Goal: Information Seeking & Learning: Learn about a topic

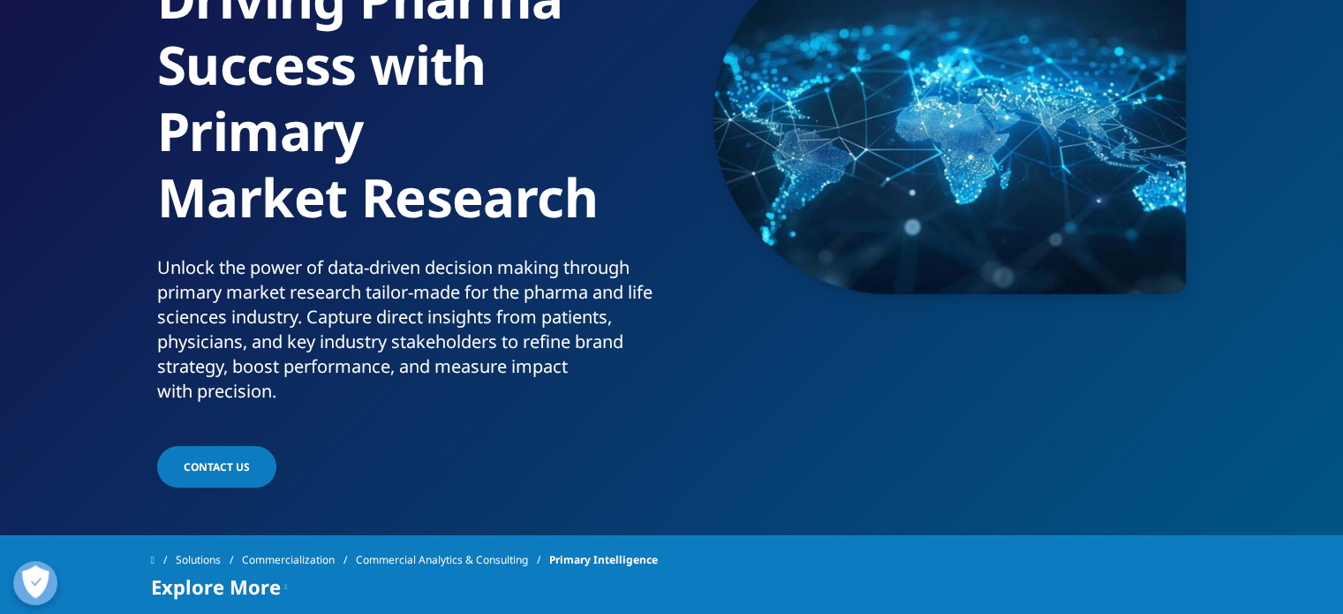
scroll to position [243, 0]
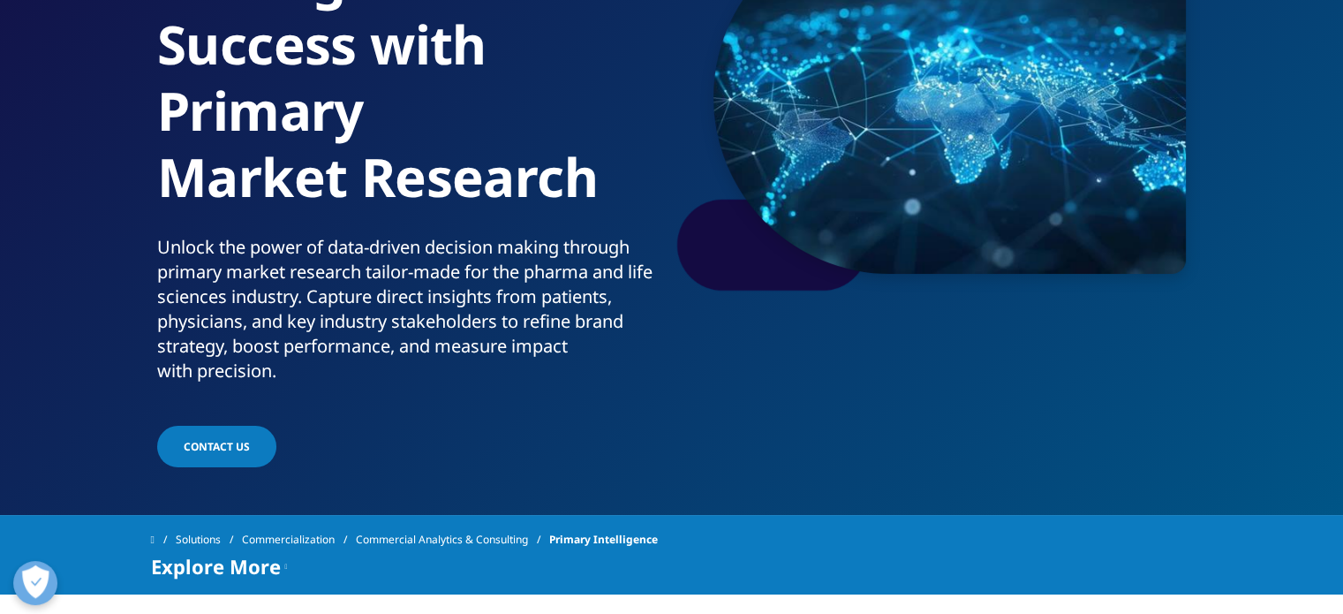
click at [219, 442] on span "Contact Us" at bounding box center [217, 446] width 66 height 15
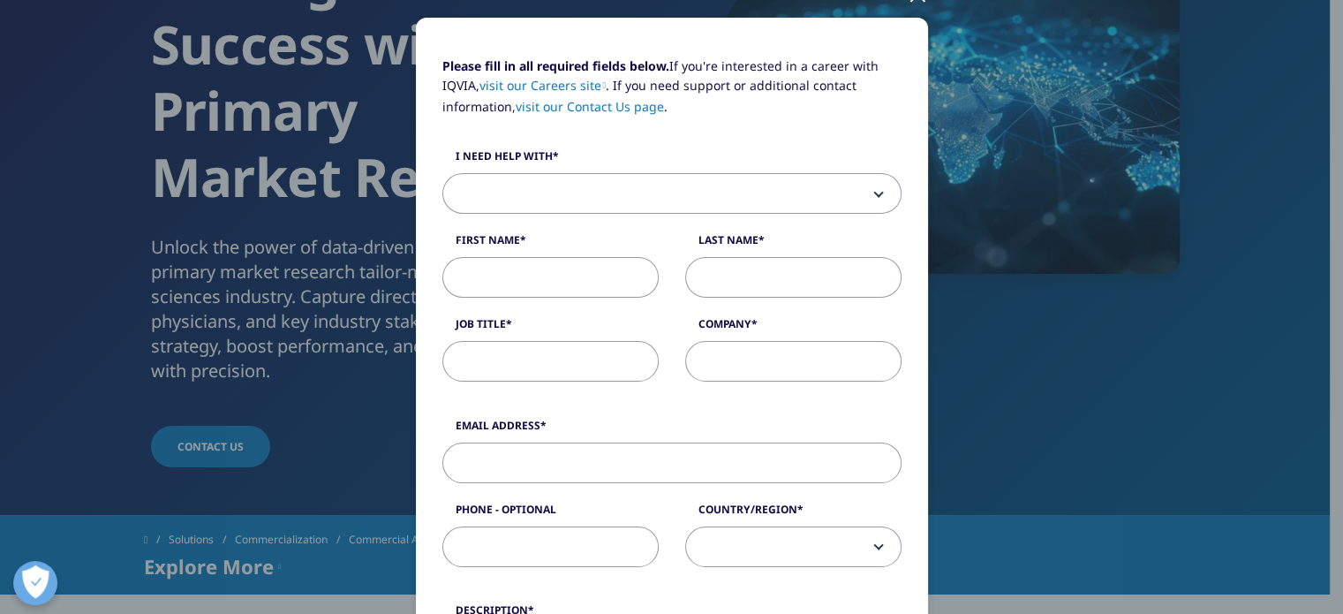
scroll to position [148, 0]
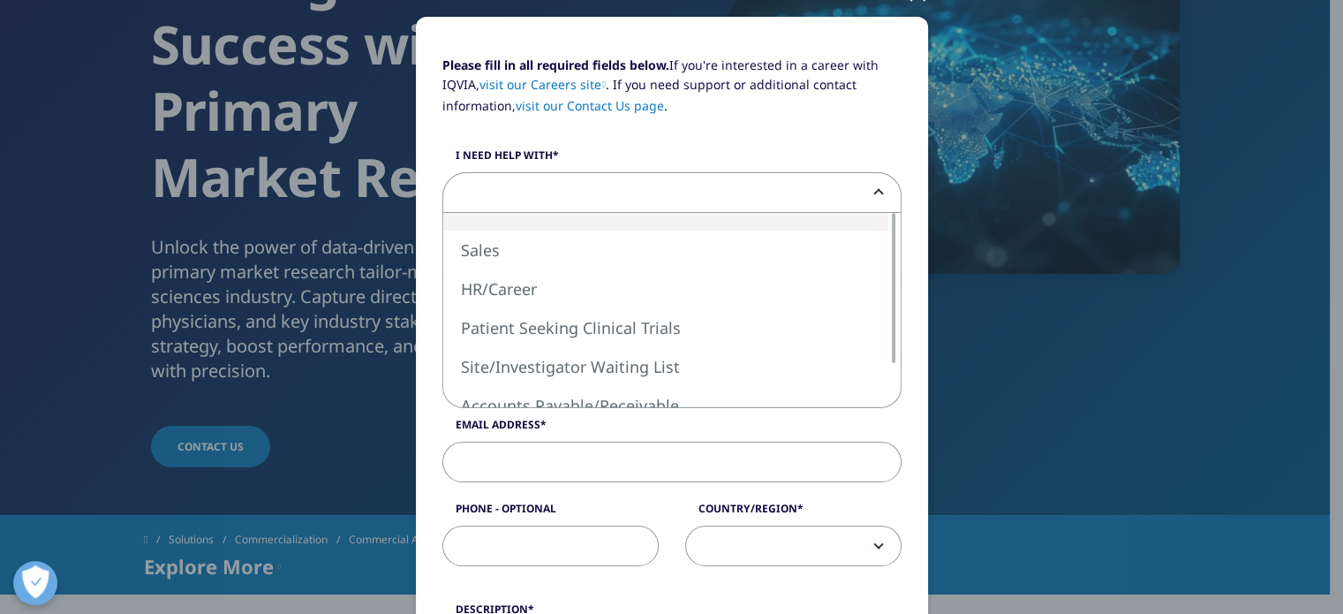
click at [758, 187] on span at bounding box center [671, 193] width 457 height 41
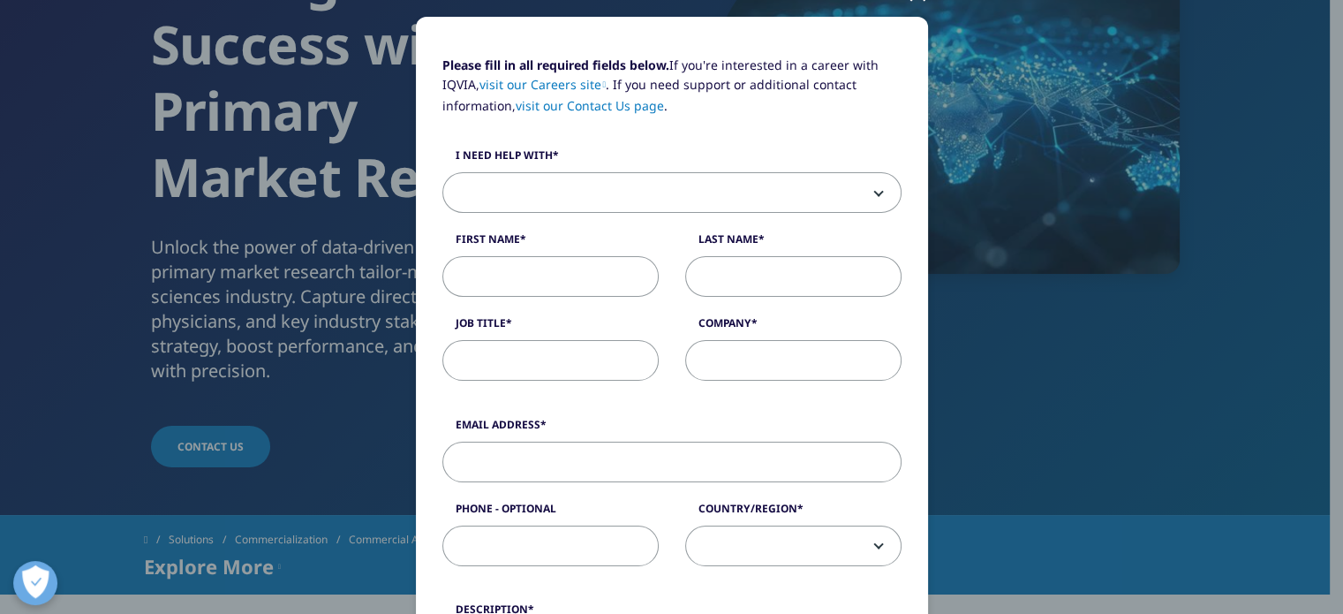
click at [960, 268] on div "Please fill in all required fields below. If you're interested in a career with…" at bounding box center [672, 586] width 1042 height 1468
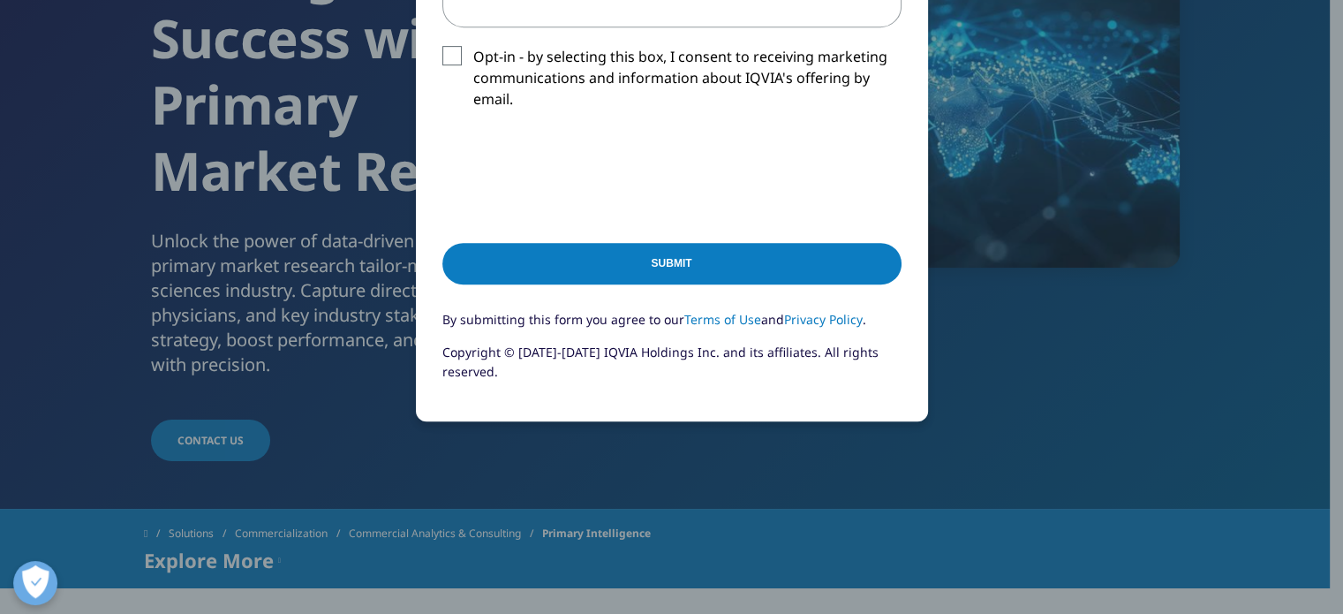
scroll to position [252, 0]
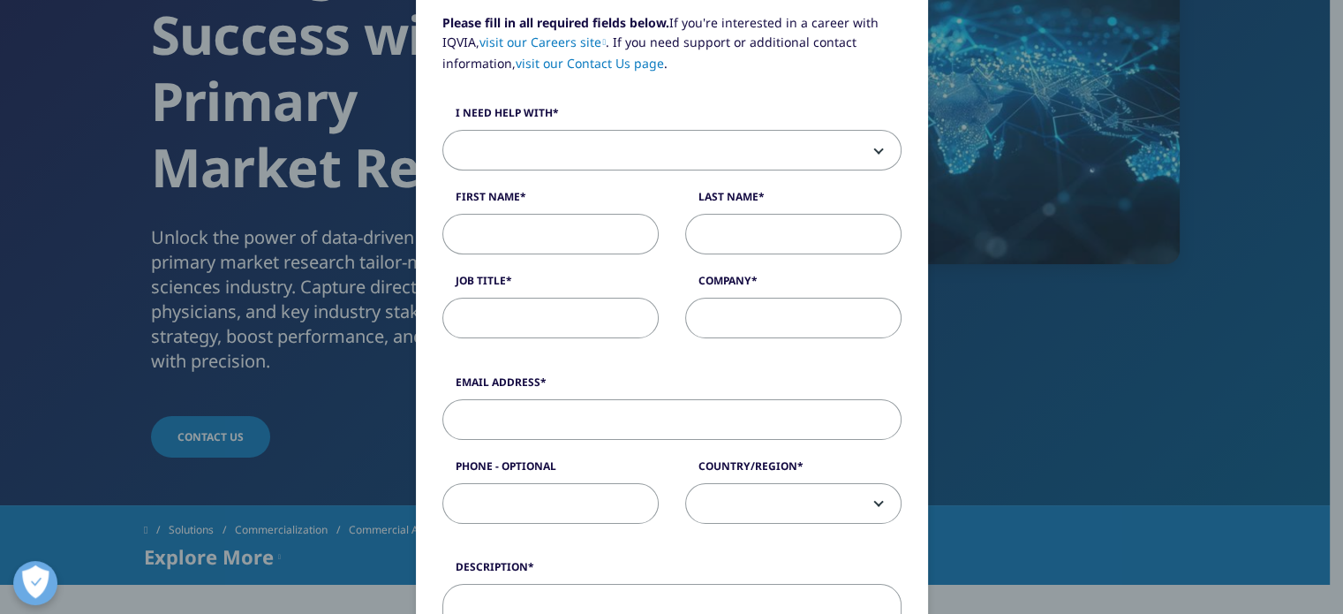
scroll to position [0, 0]
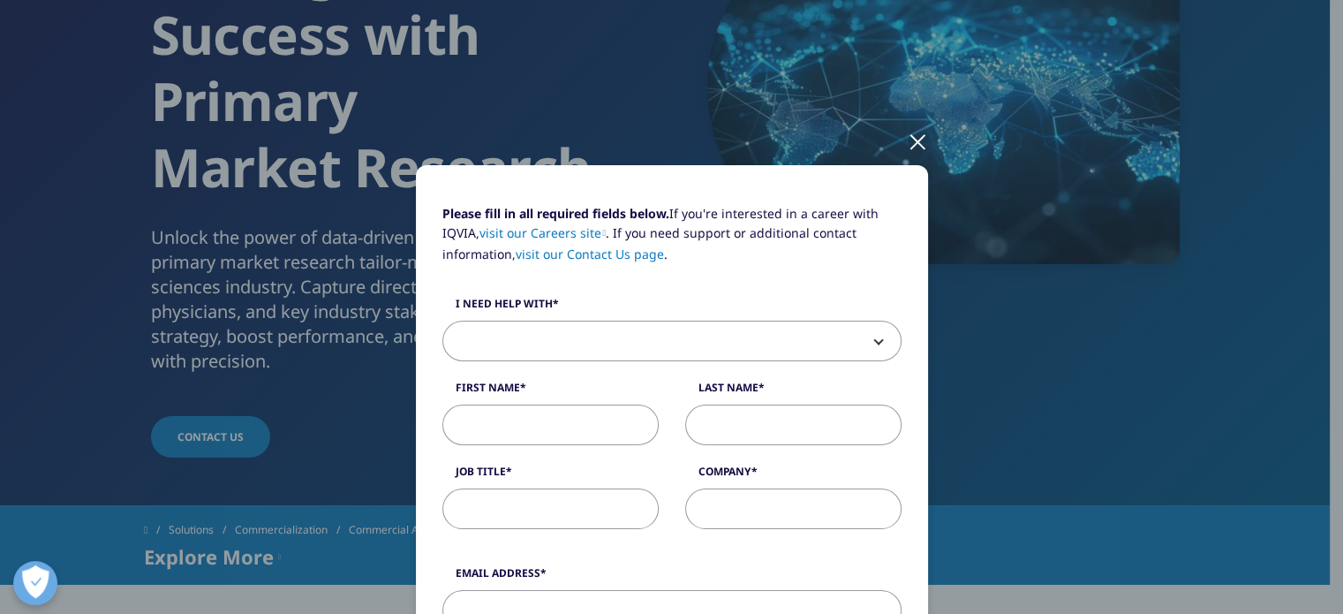
click at [908, 142] on div at bounding box center [918, 141] width 20 height 49
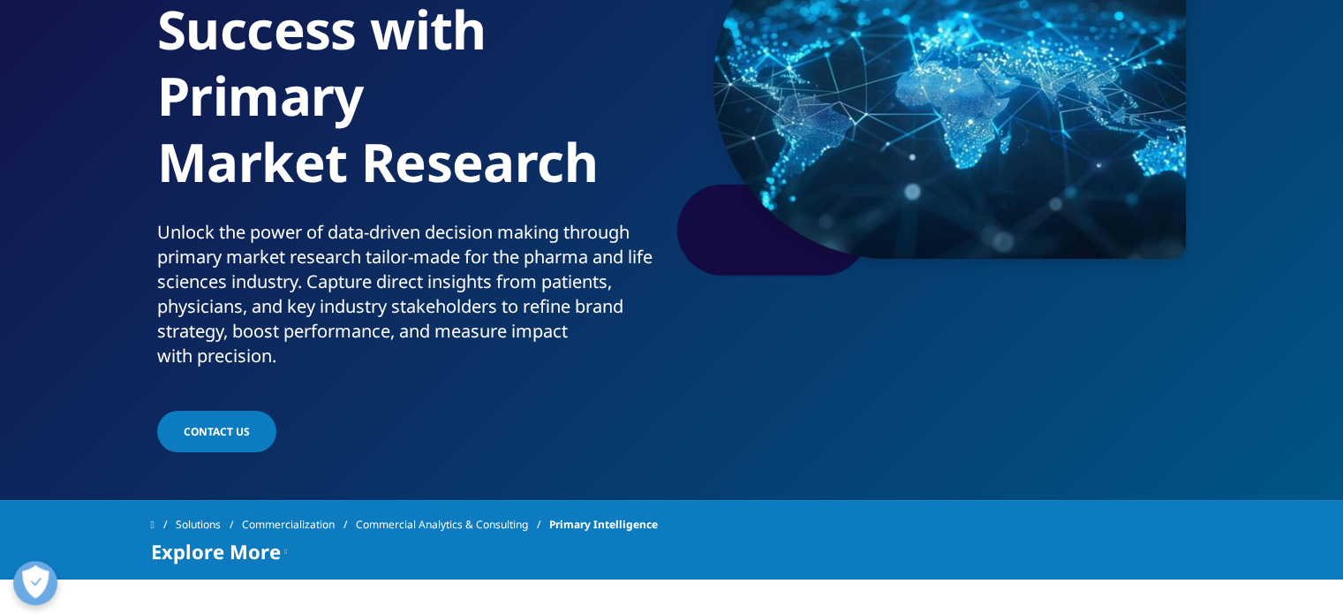
scroll to position [260, 0]
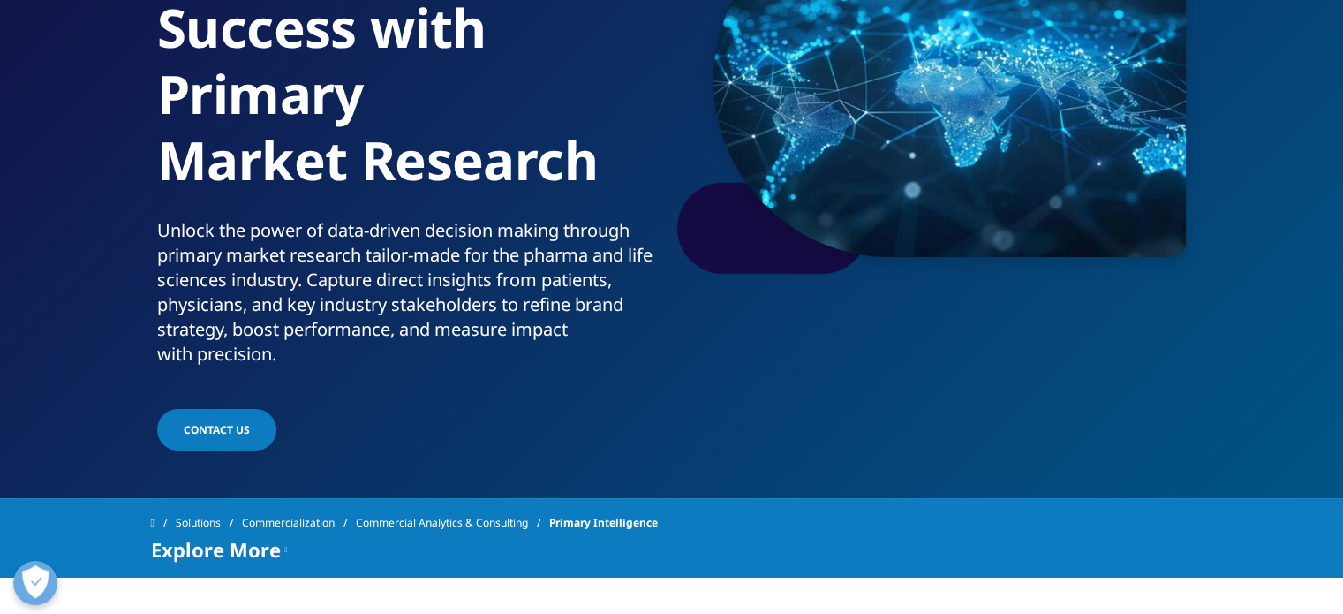
click at [385, 241] on p "Unlock the power of data-driven decision making through primary market research…" at bounding box center [411, 297] width 508 height 159
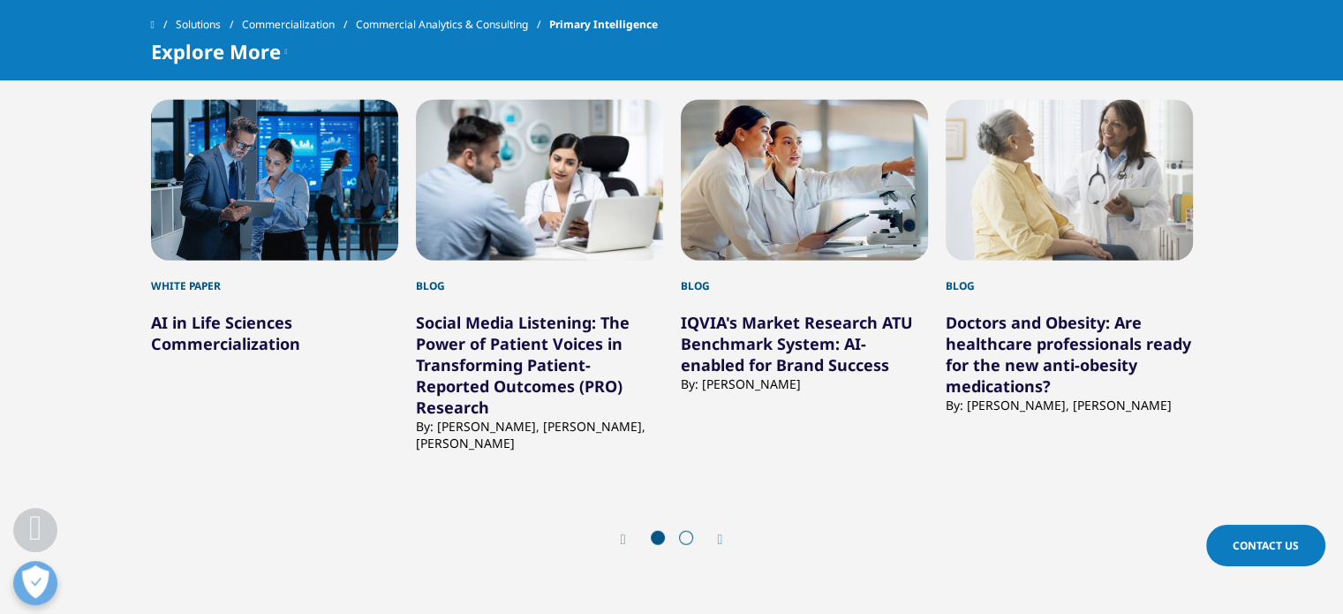
scroll to position [4211, 0]
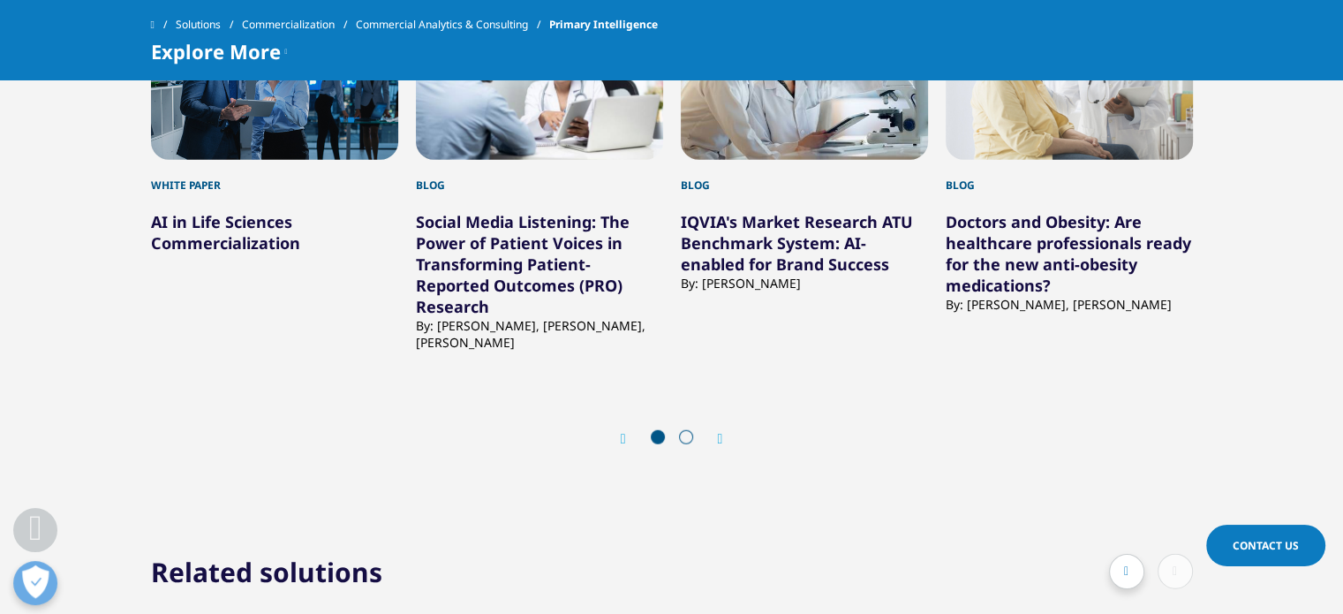
click at [690, 430] on span at bounding box center [686, 437] width 14 height 14
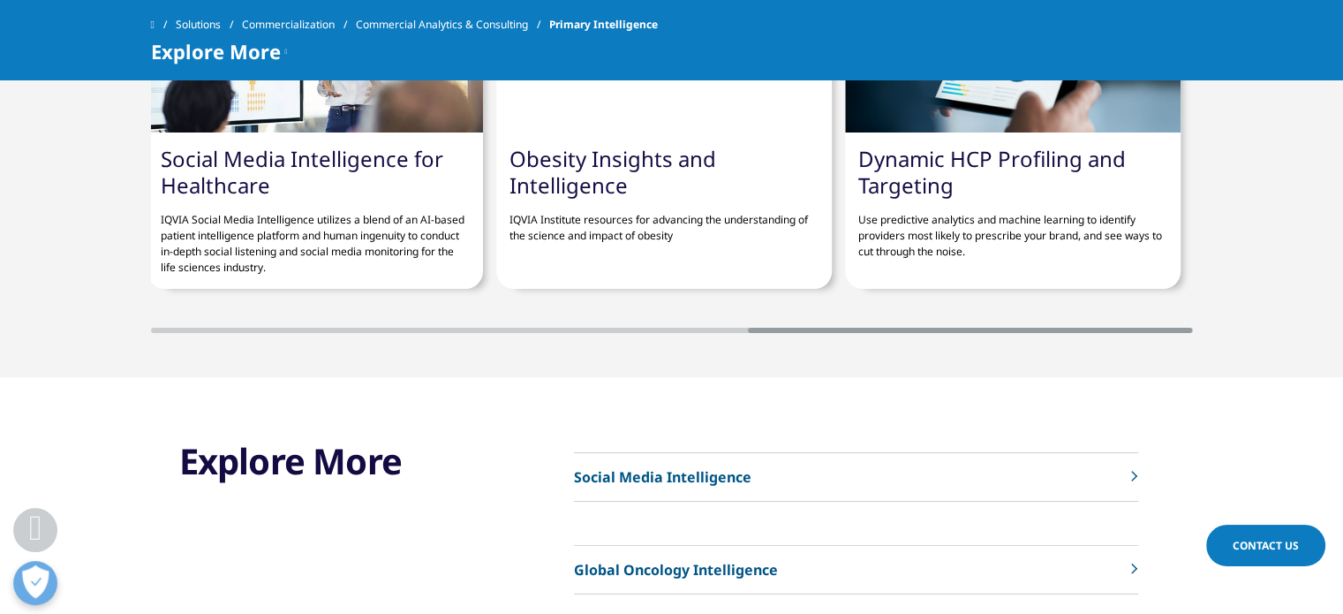
scroll to position [4833, 0]
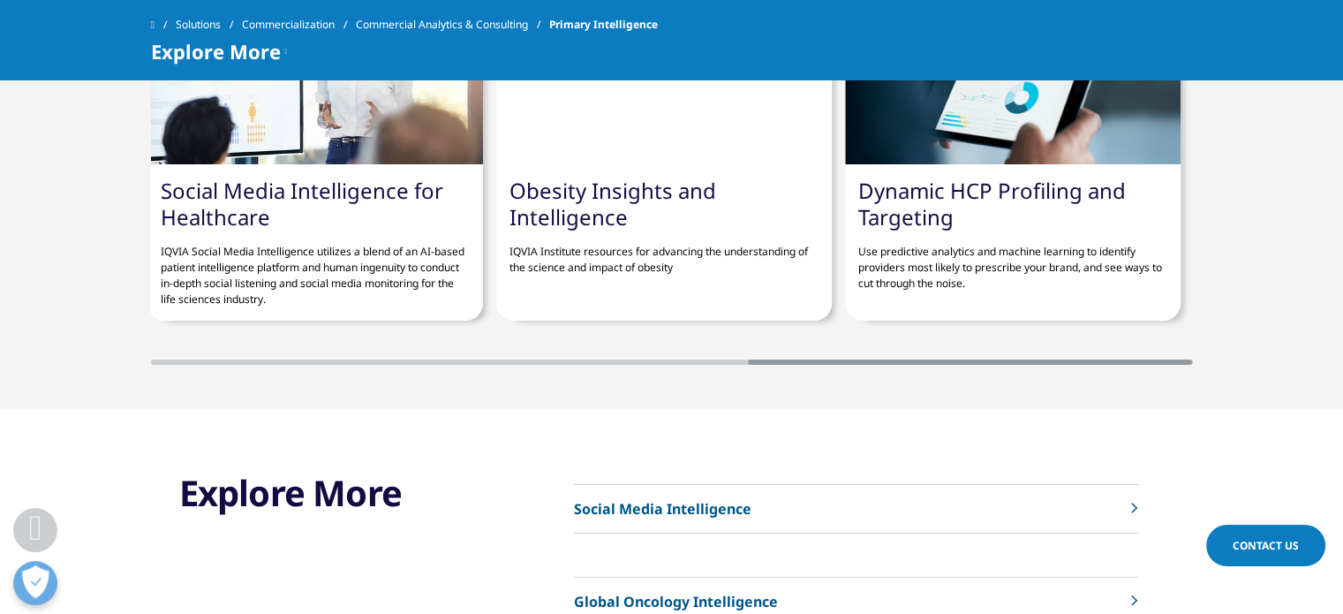
click at [620, 339] on section "Related solutions Commercialization Take advantage of the latest tools, techniq…" at bounding box center [671, 148] width 1343 height 521
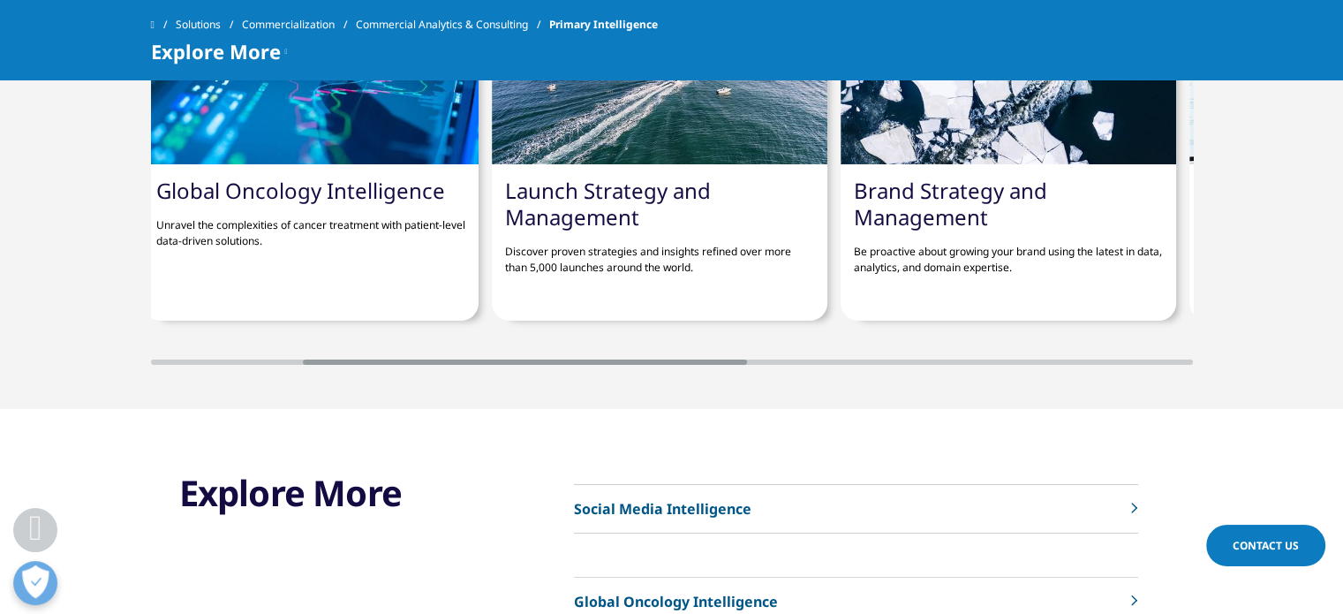
click at [618, 359] on div at bounding box center [672, 361] width 1042 height 5
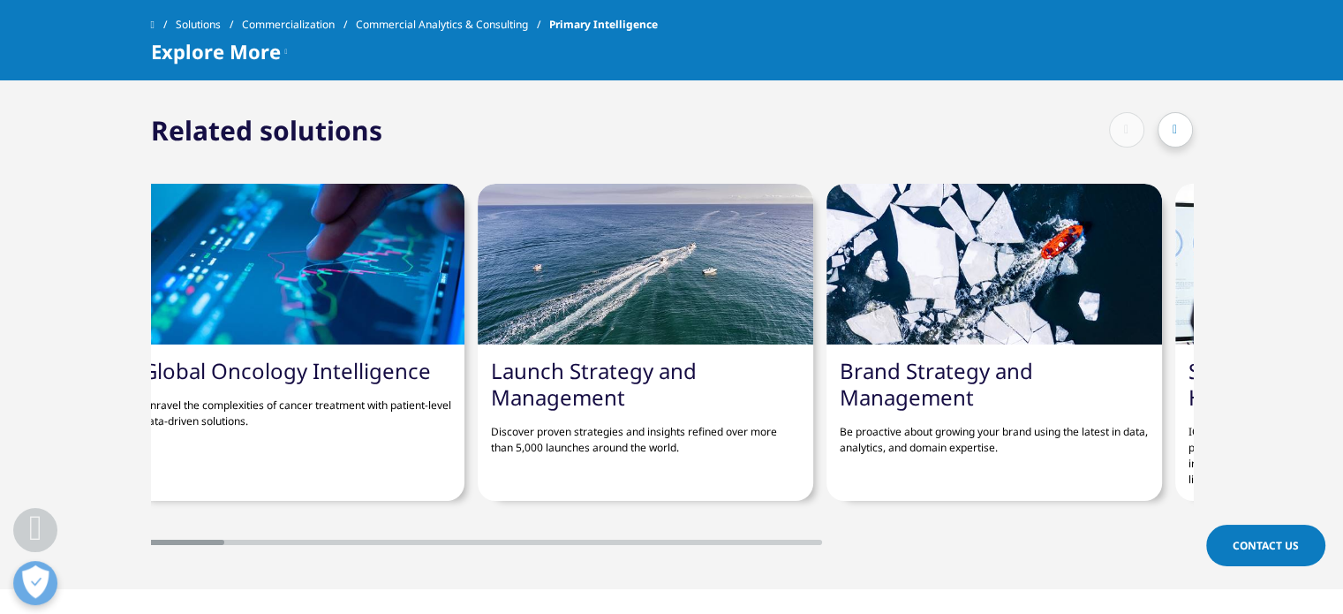
scroll to position [0, 0]
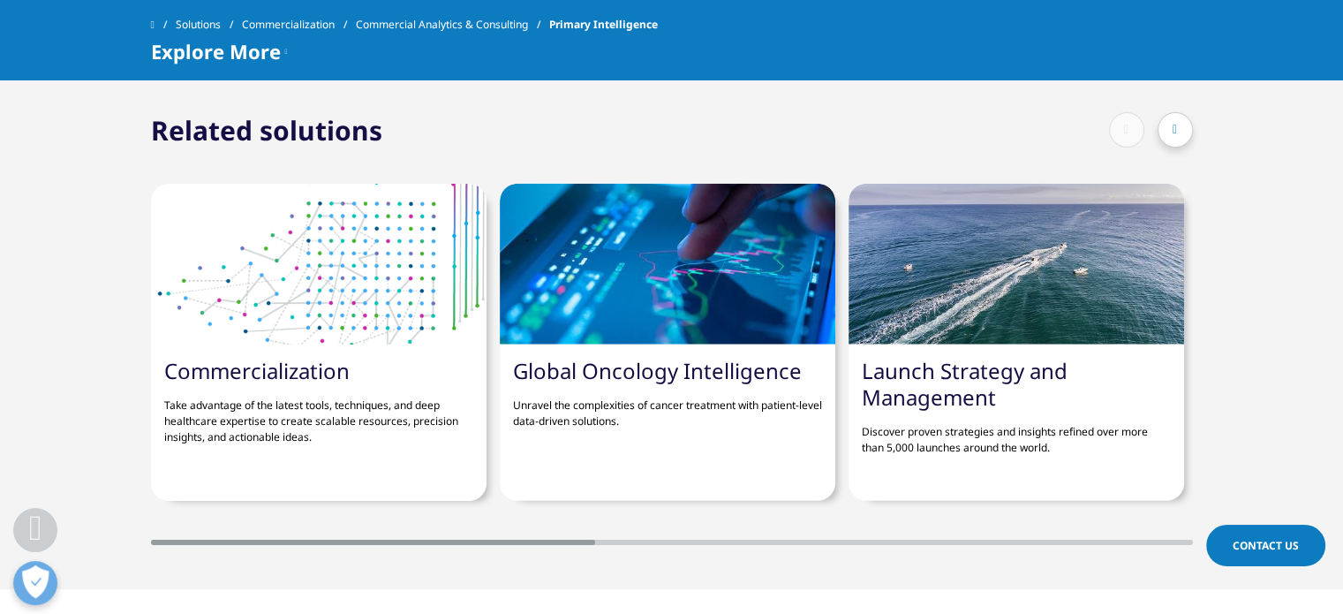
click at [255, 539] on div at bounding box center [672, 541] width 1042 height 5
click at [1185, 114] on div at bounding box center [1174, 129] width 35 height 35
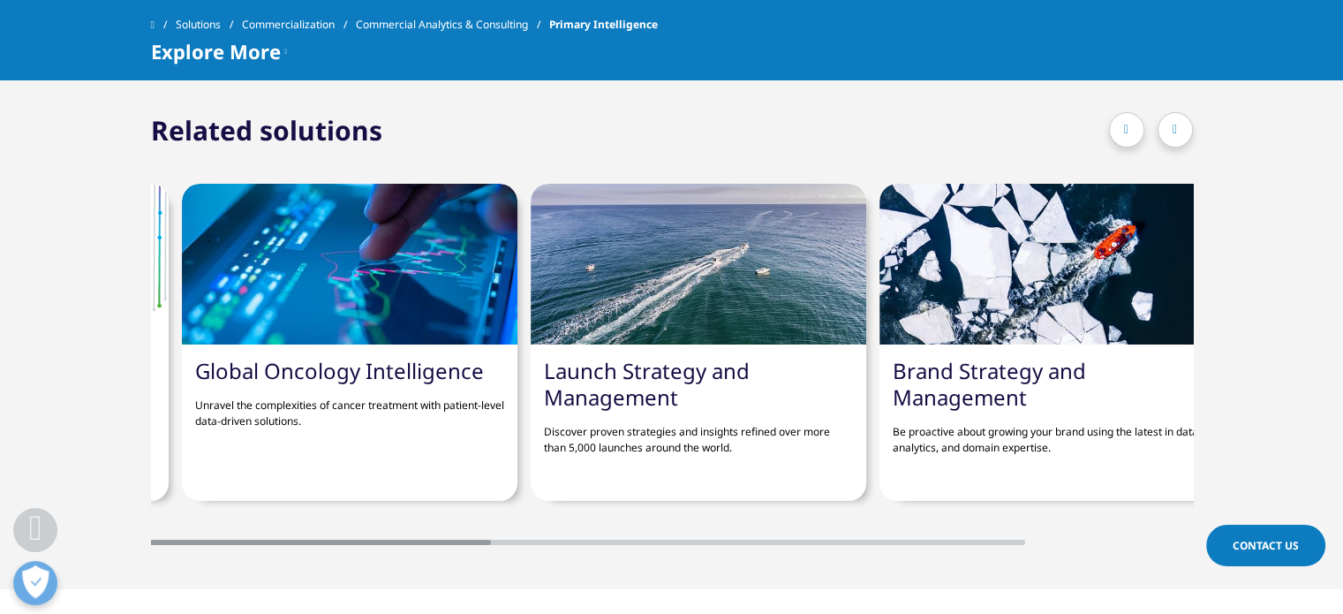
scroll to position [0, 335]
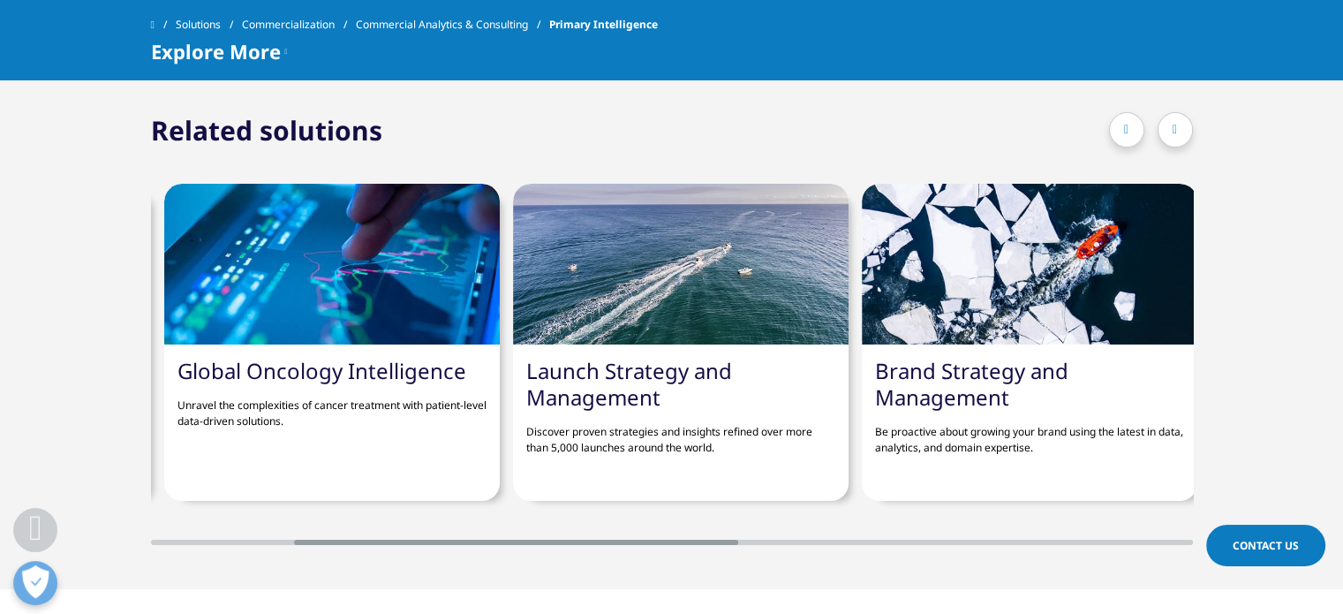
click at [1185, 114] on div at bounding box center [1174, 129] width 35 height 35
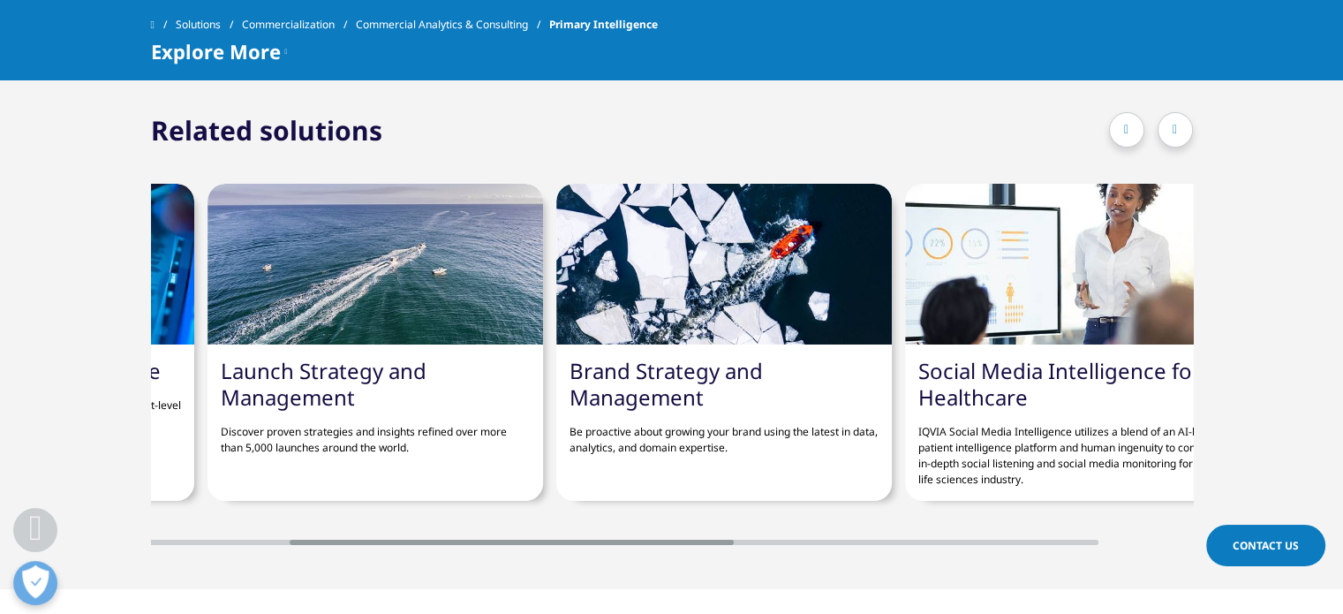
scroll to position [0, 671]
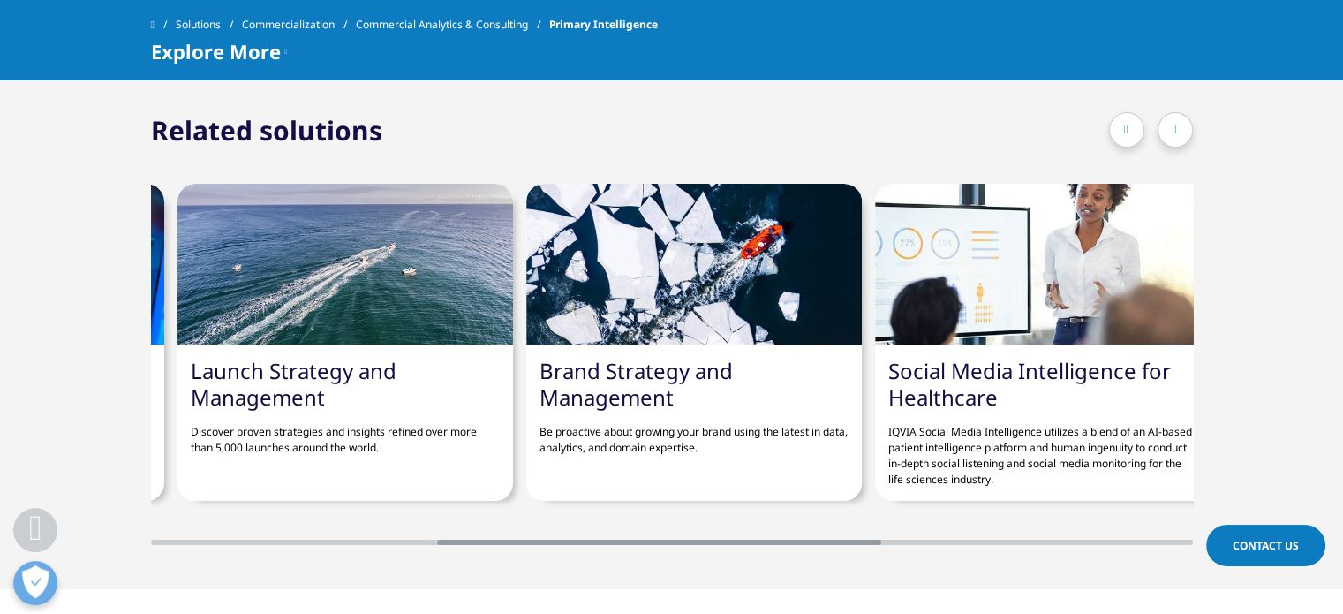
click at [1185, 114] on div at bounding box center [1174, 129] width 35 height 35
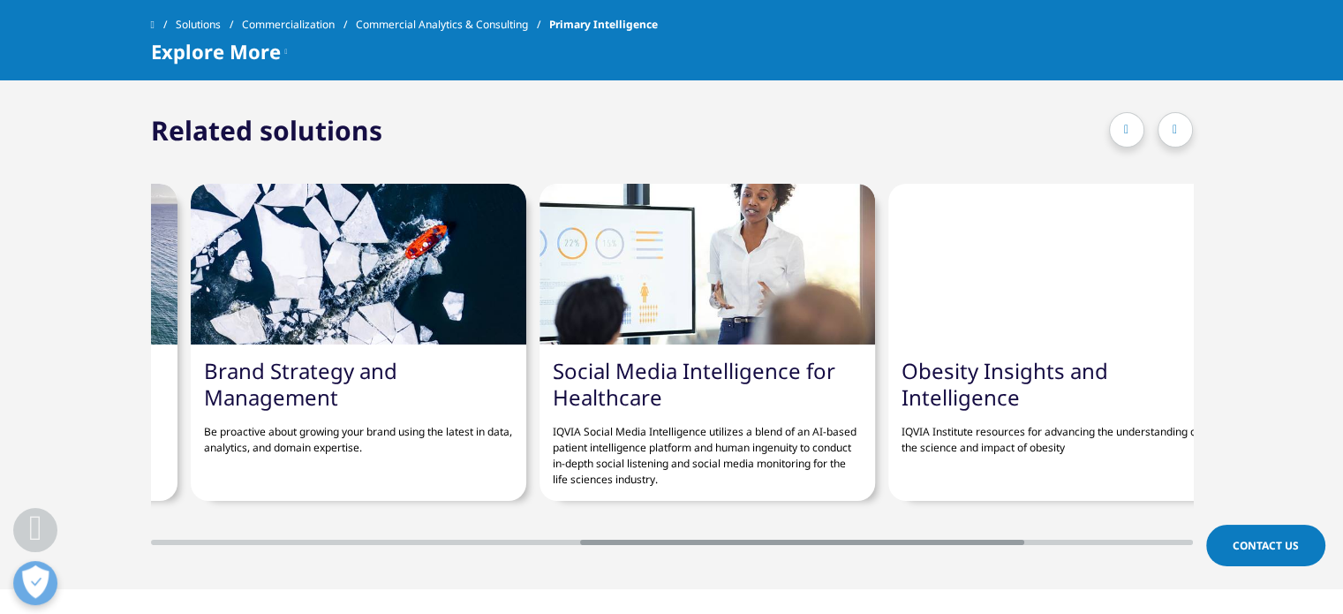
click at [1185, 114] on div at bounding box center [1174, 129] width 35 height 35
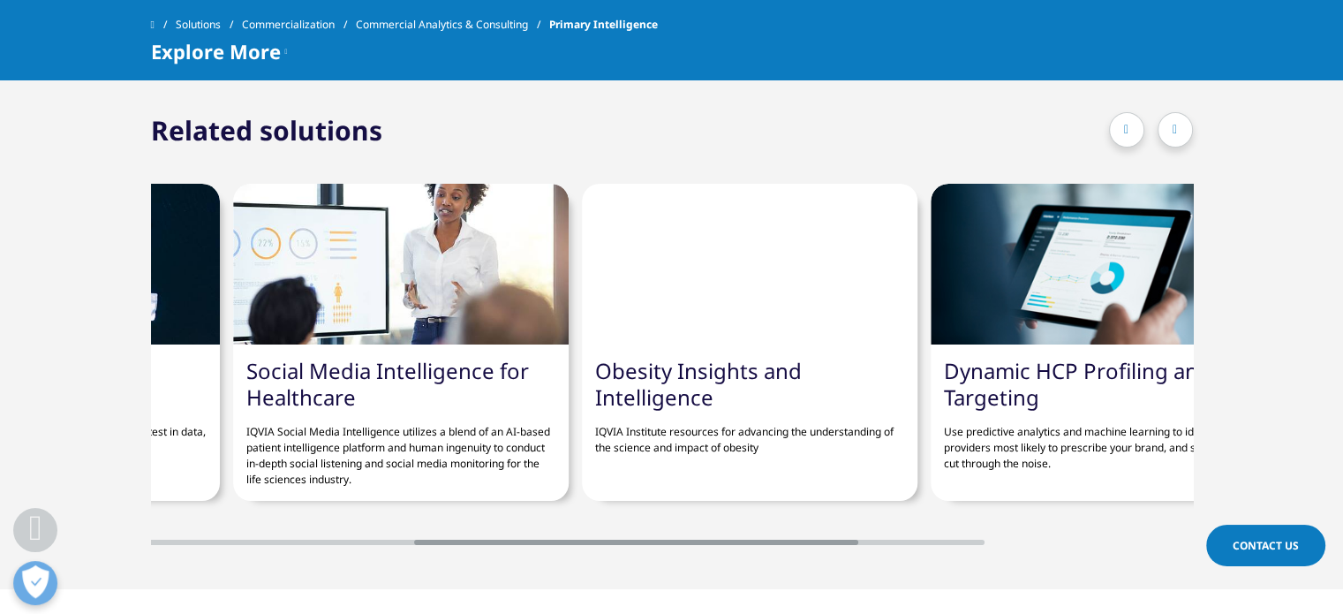
scroll to position [0, 1342]
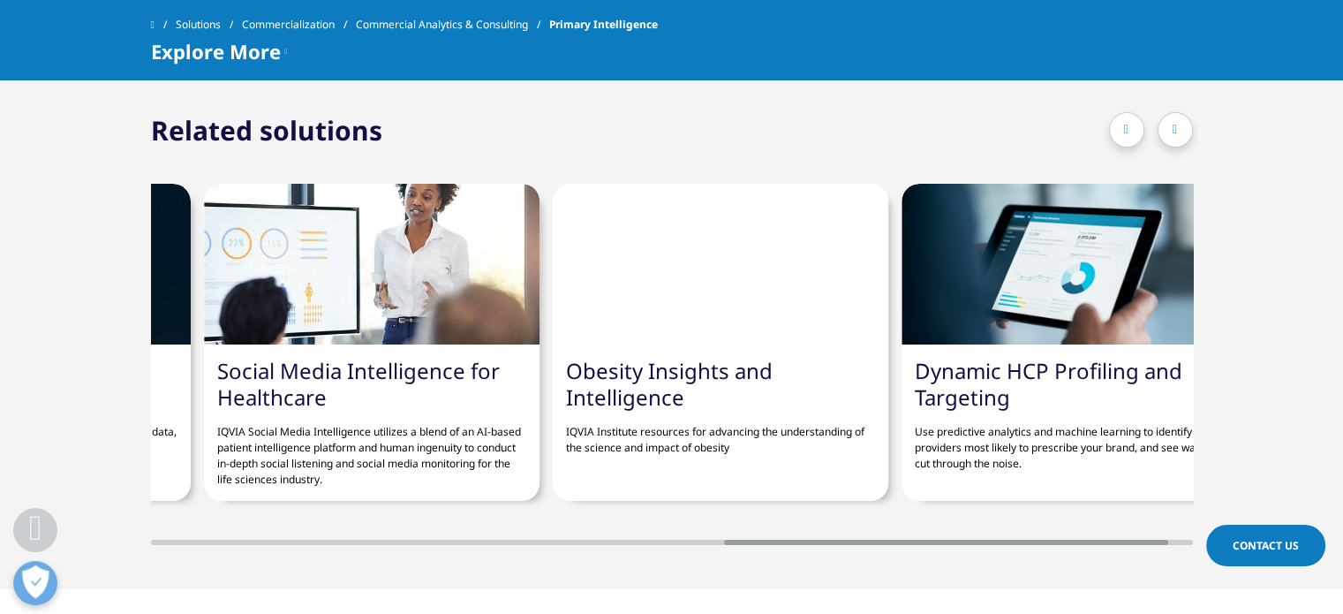
click at [1174, 124] on icon at bounding box center [1174, 130] width 4 height 12
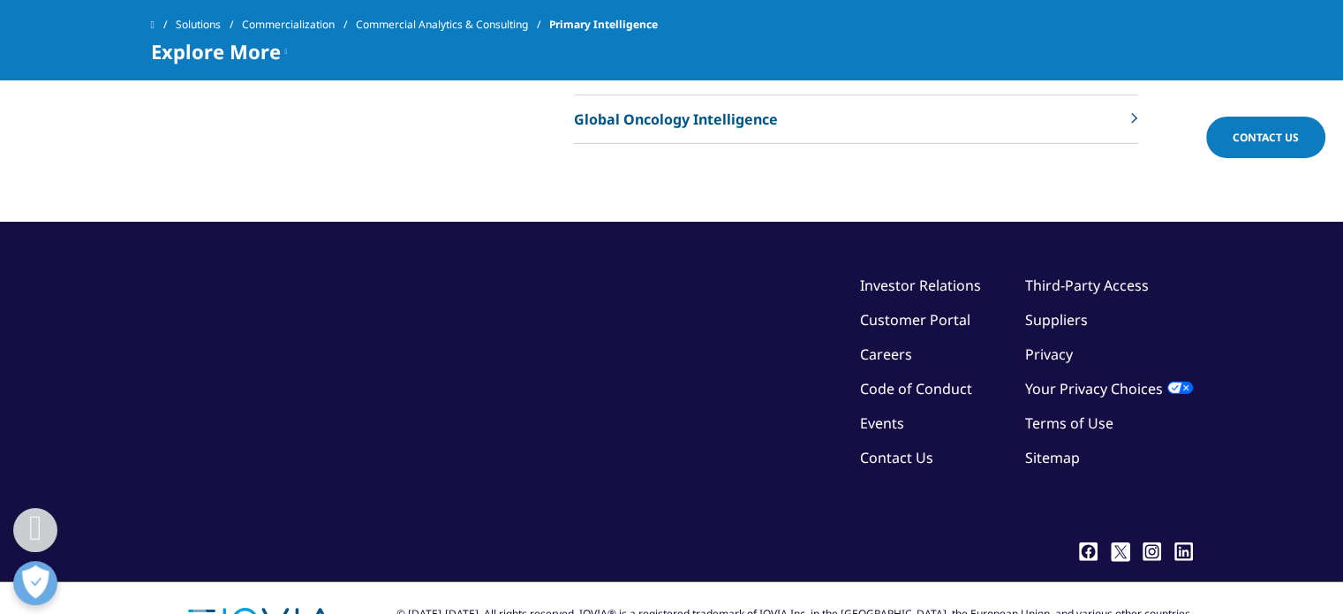
scroll to position [5349, 0]
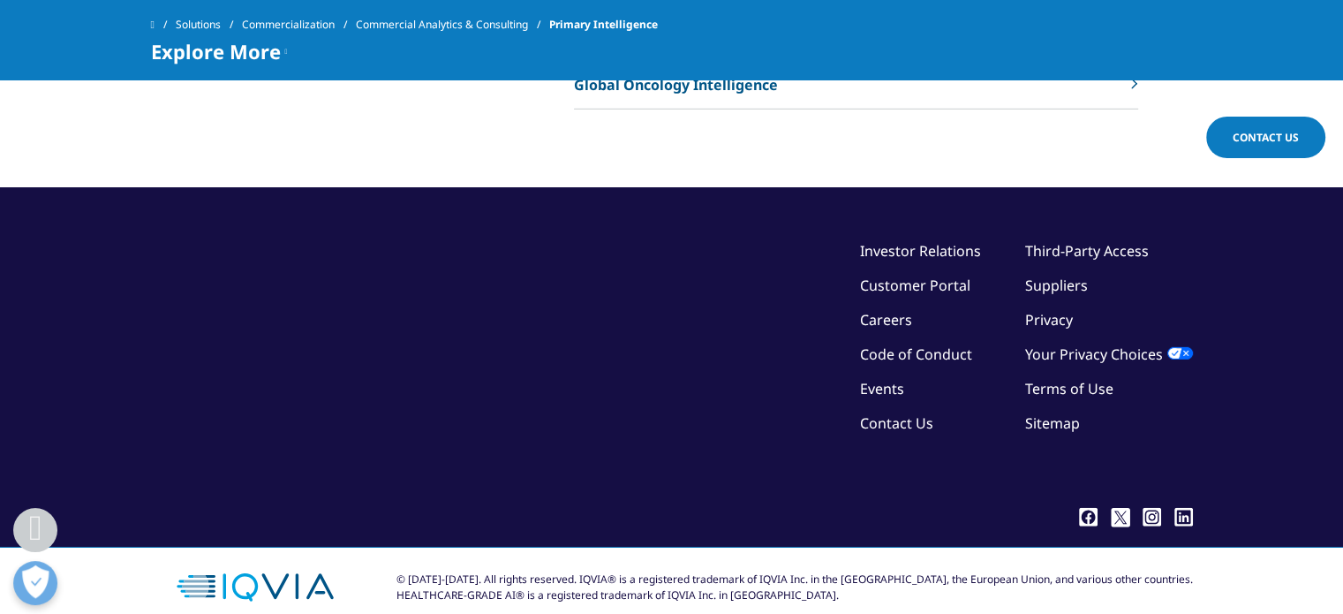
click at [1286, 147] on link "Contact Us" at bounding box center [1265, 137] width 119 height 41
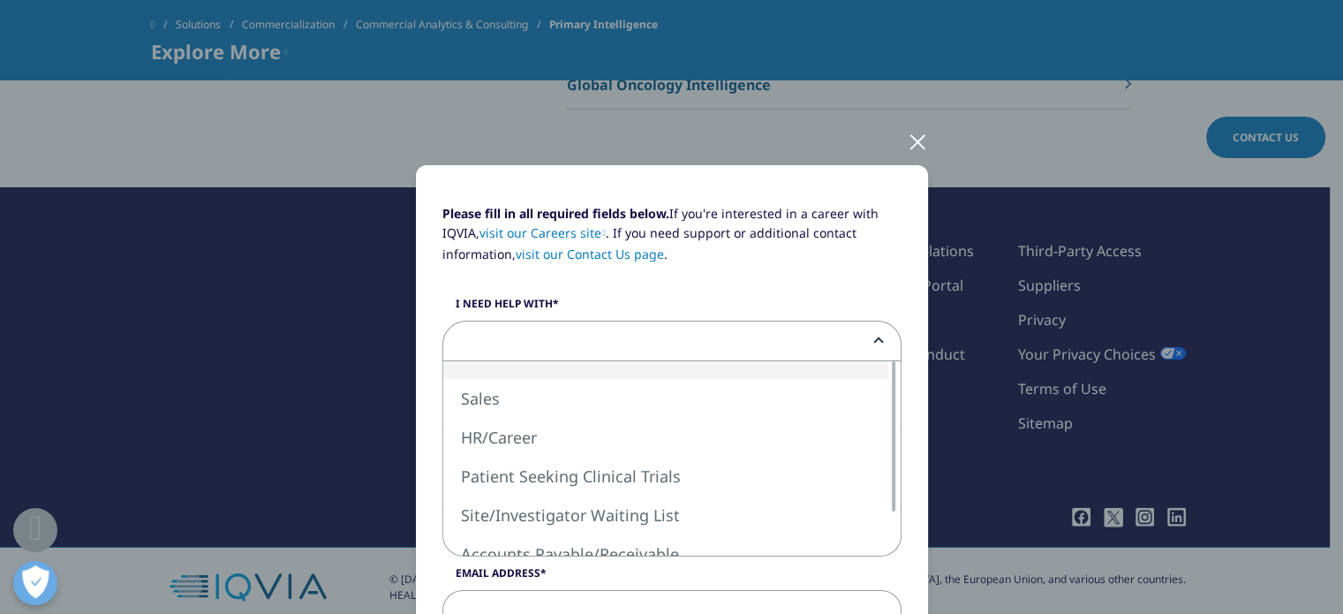
click at [675, 350] on span at bounding box center [671, 341] width 457 height 41
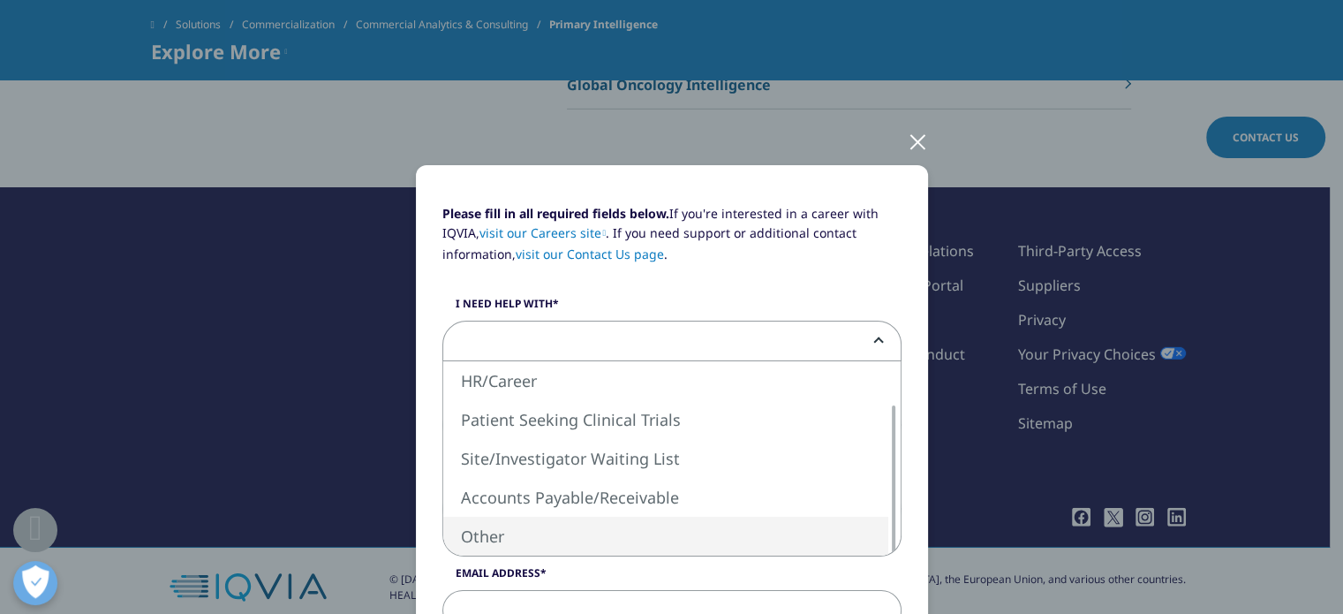
select select "Other"
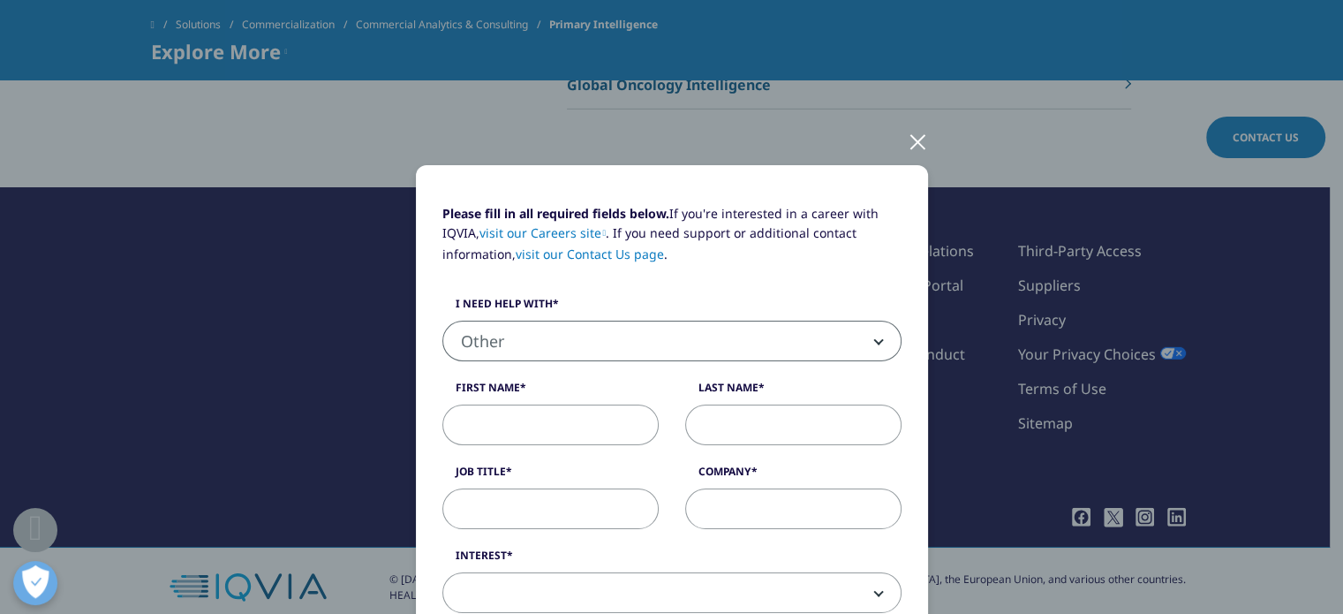
scroll to position [0, 0]
click at [620, 253] on link "visit our Contact Us page" at bounding box center [590, 253] width 148 height 17
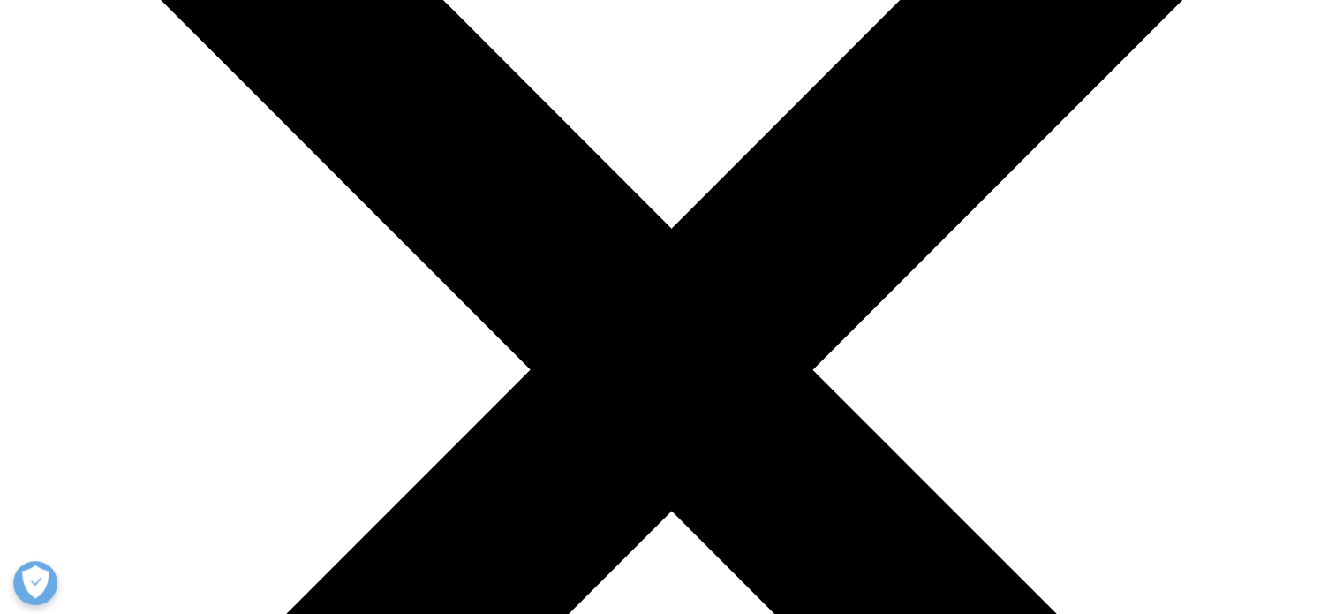
scroll to position [320, 0]
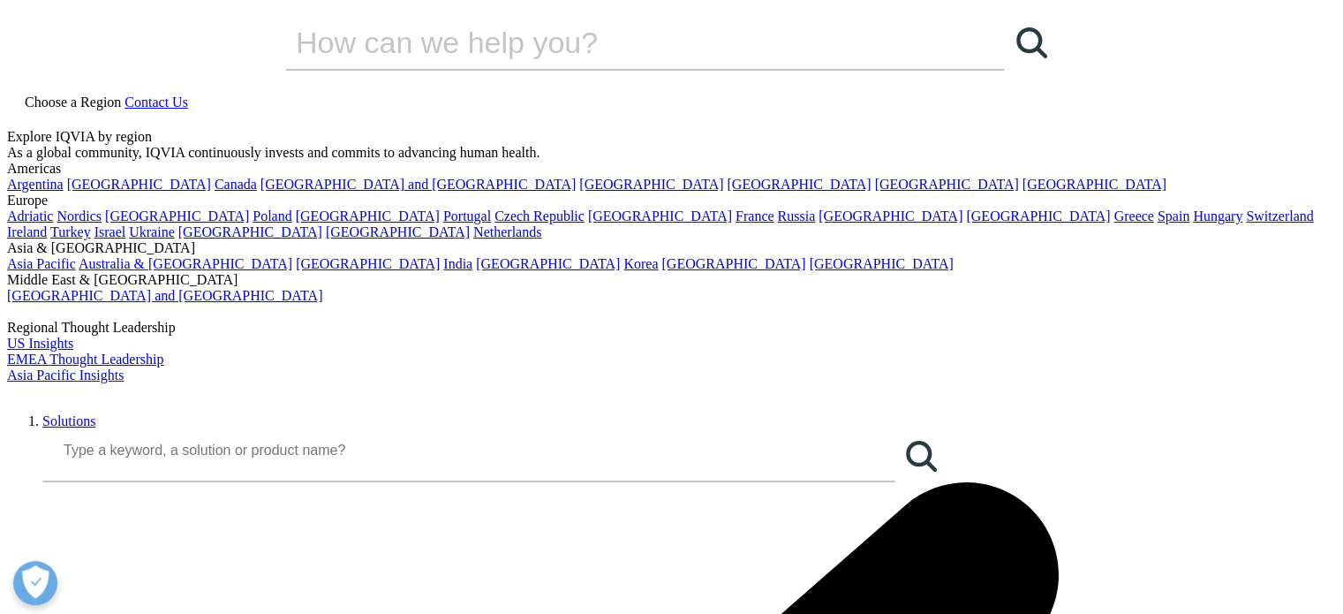
click at [242, 429] on input "Search" at bounding box center [468, 450] width 853 height 42
type input "patient journey analysis"
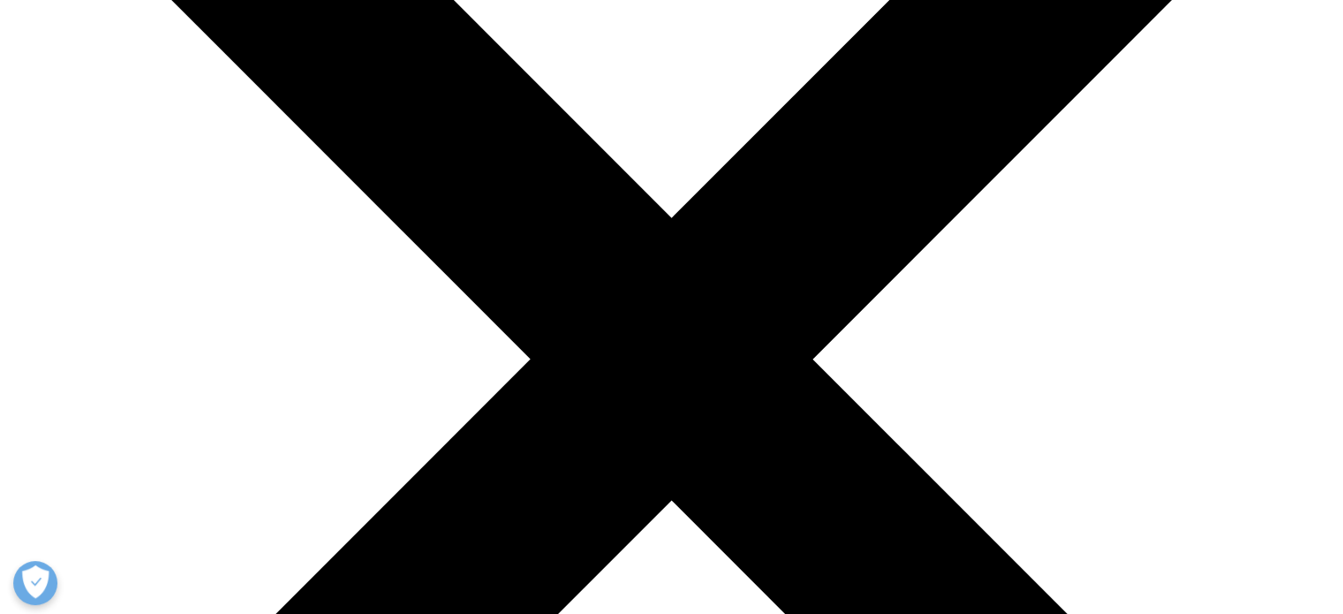
scroll to position [402, 0]
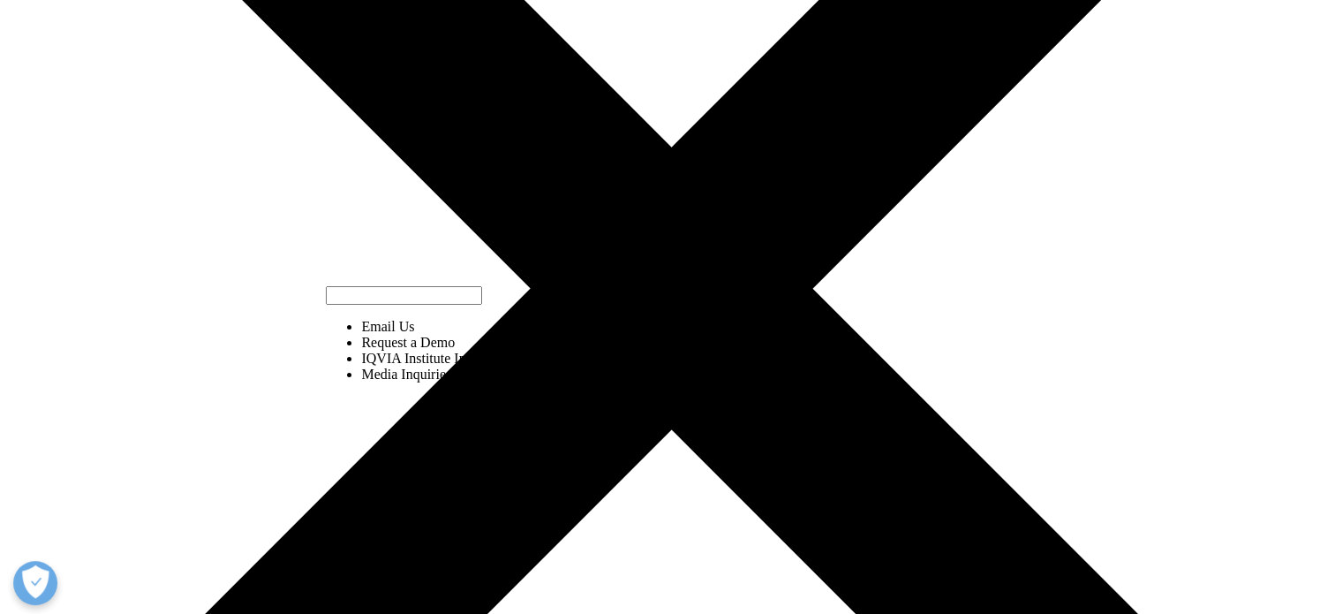
select select "https://www.iqvia.com/contact/demo"
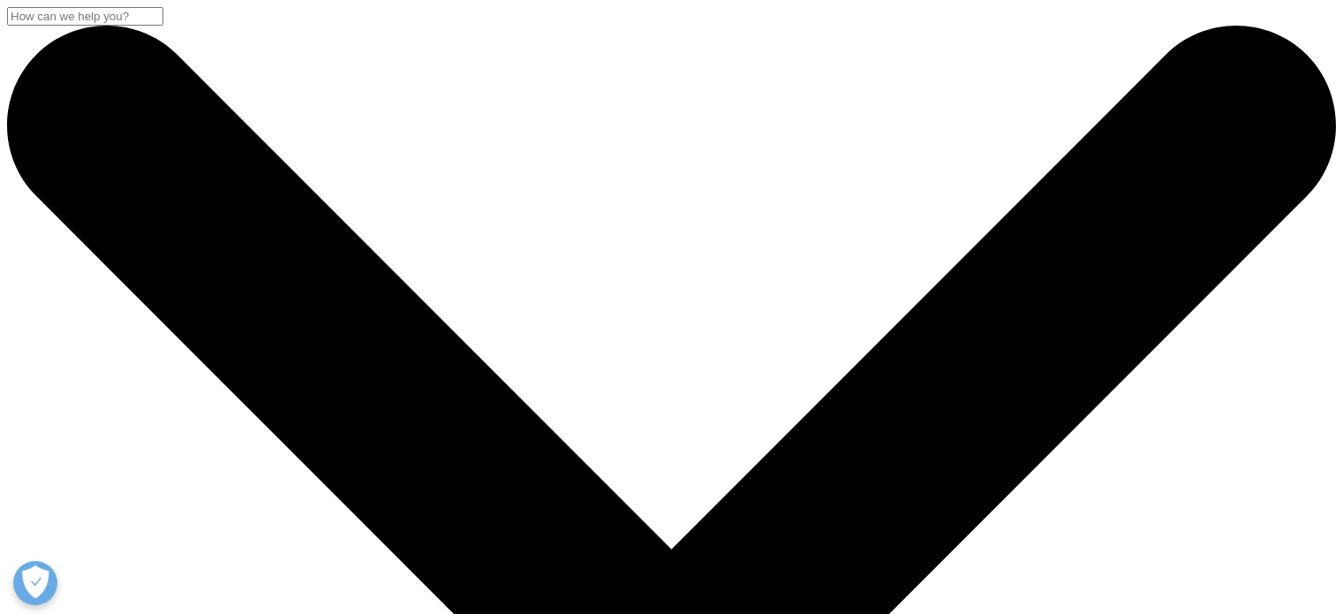
select select "[URL][DOMAIN_NAME]"
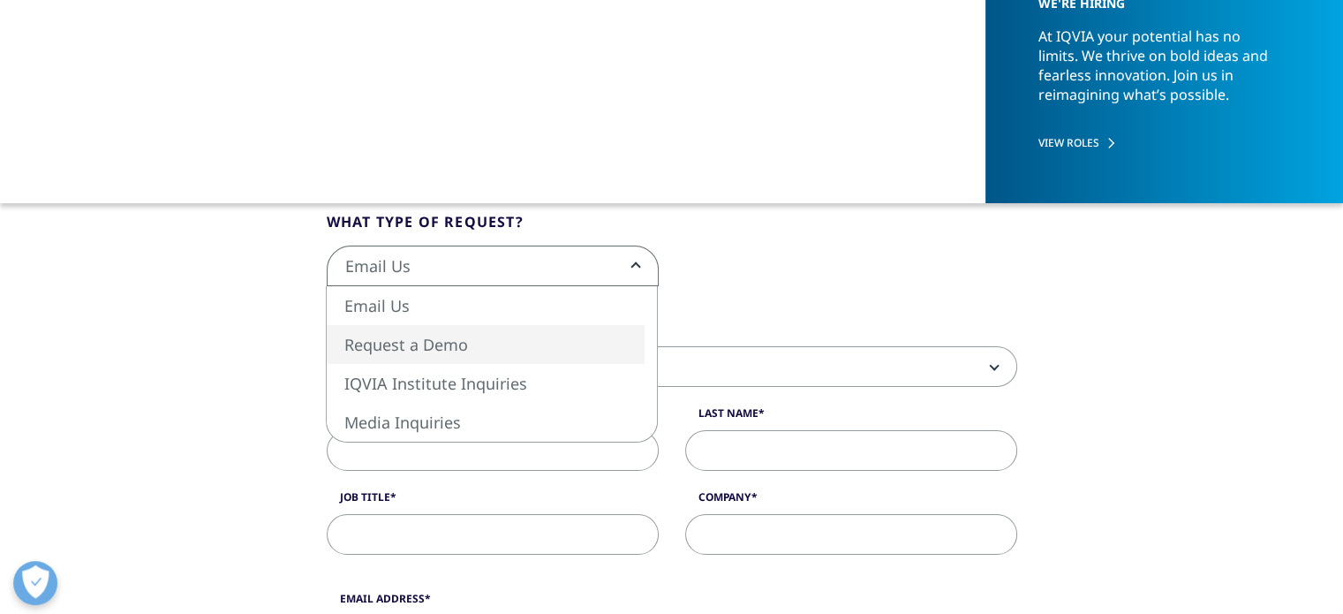
click at [599, 281] on span "Email Us" at bounding box center [493, 266] width 330 height 41
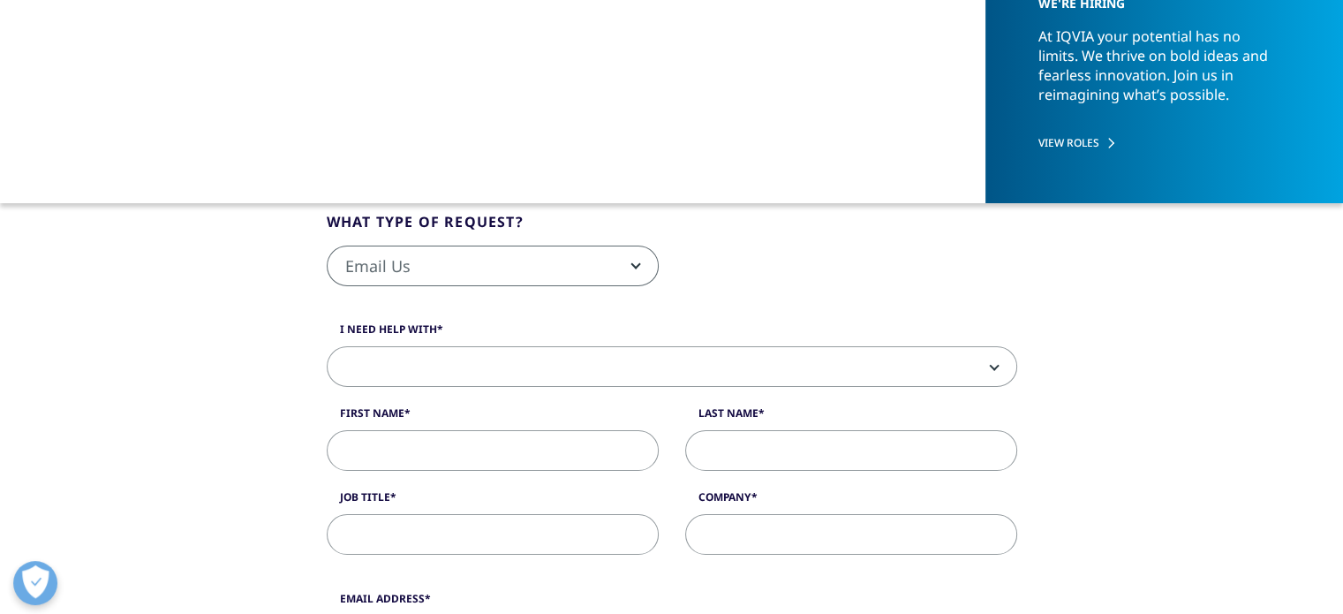
click at [853, 252] on div "Email Us Request a Demo IQVIA Institute Inquiries Media Inquiries Email Us" at bounding box center [671, 274] width 717 height 59
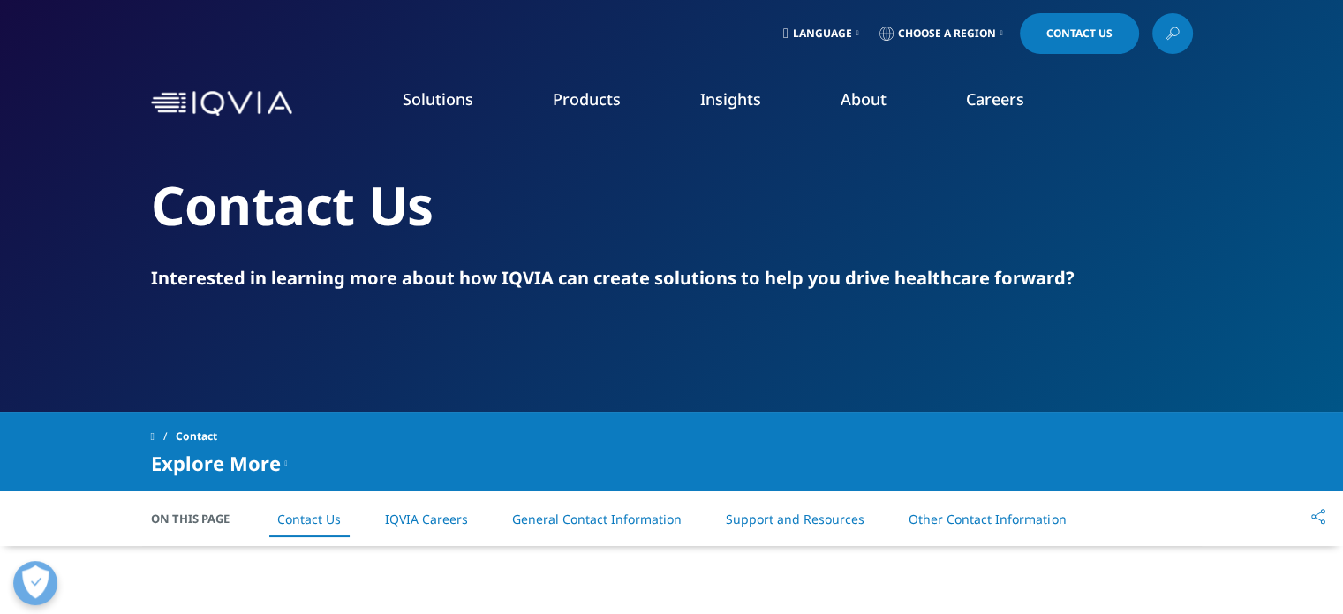
click at [1059, 34] on span "Contact Us" at bounding box center [1079, 33] width 66 height 11
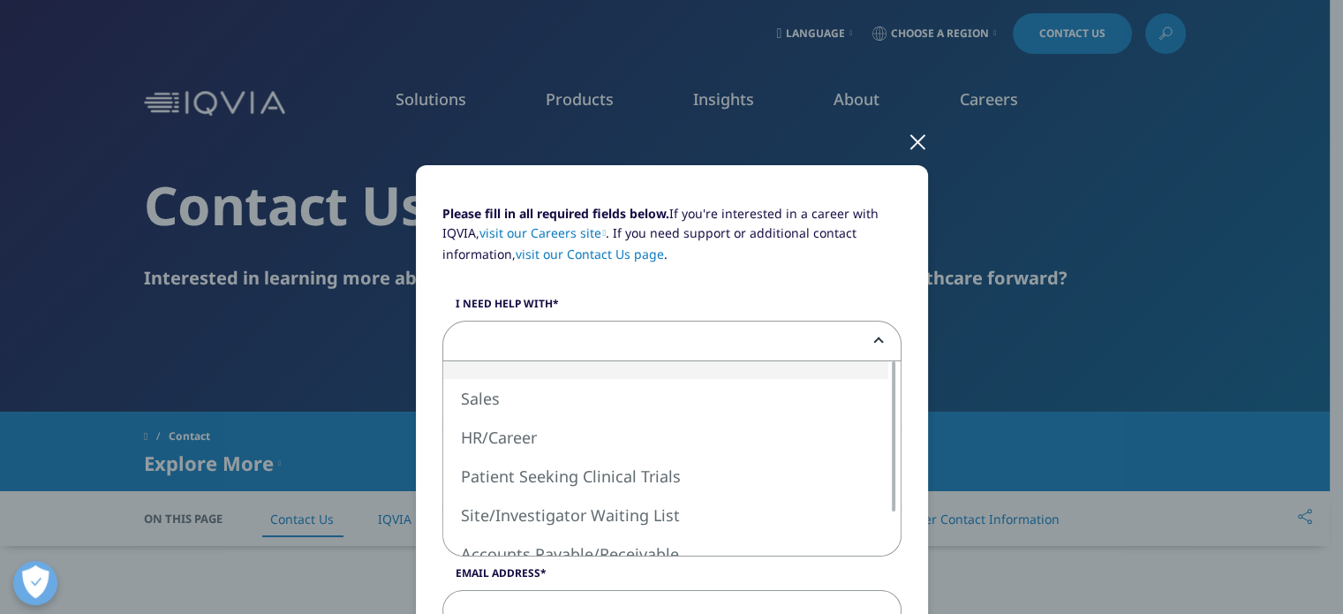
click at [537, 336] on span at bounding box center [671, 341] width 457 height 41
select select "Sales"
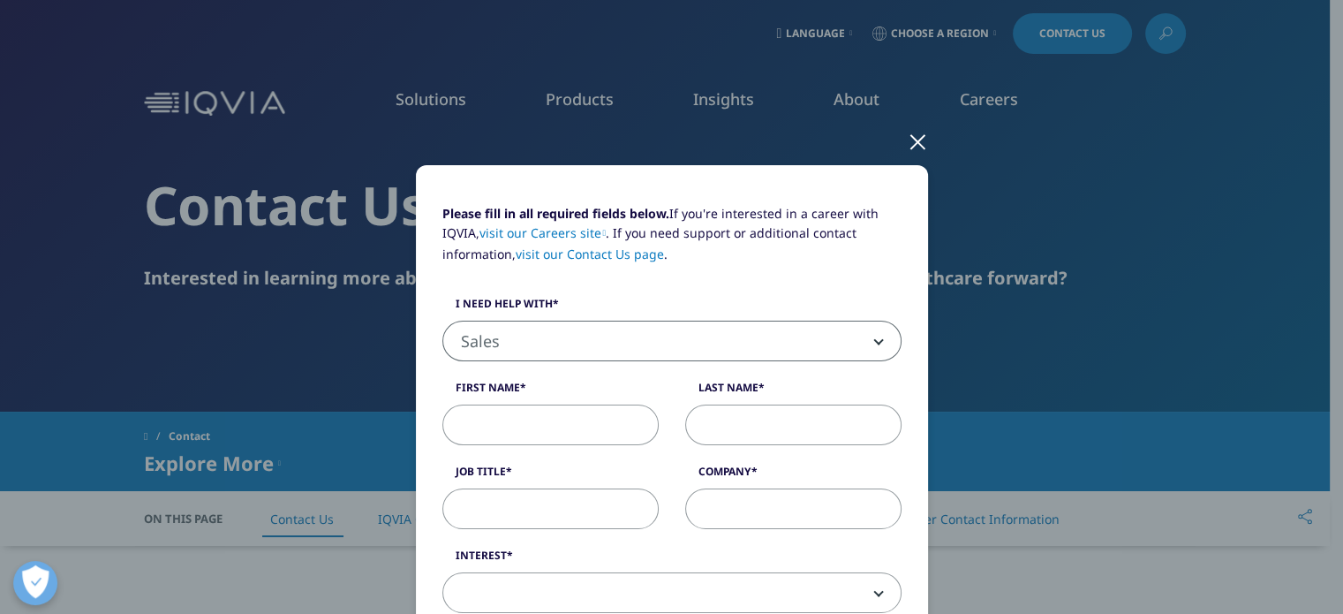
click at [675, 271] on p "Please fill in all required fields below. If you're interested in a career with…" at bounding box center [671, 240] width 459 height 73
click at [911, 142] on div at bounding box center [918, 141] width 20 height 49
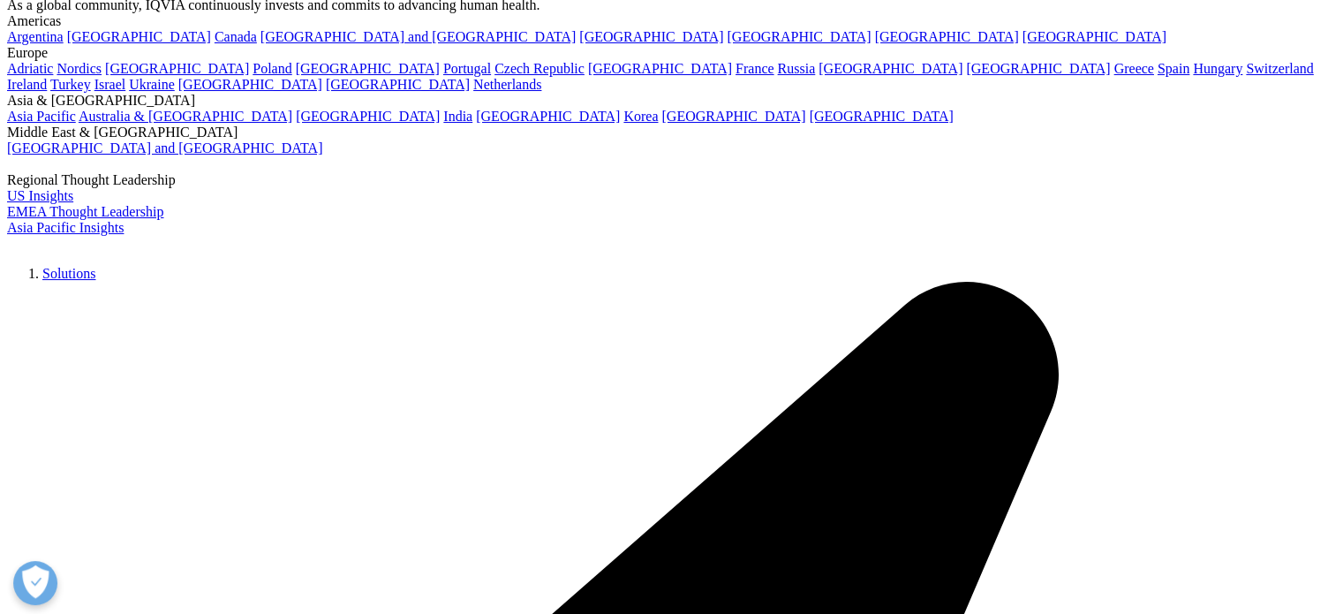
type input "patient journey analysis"
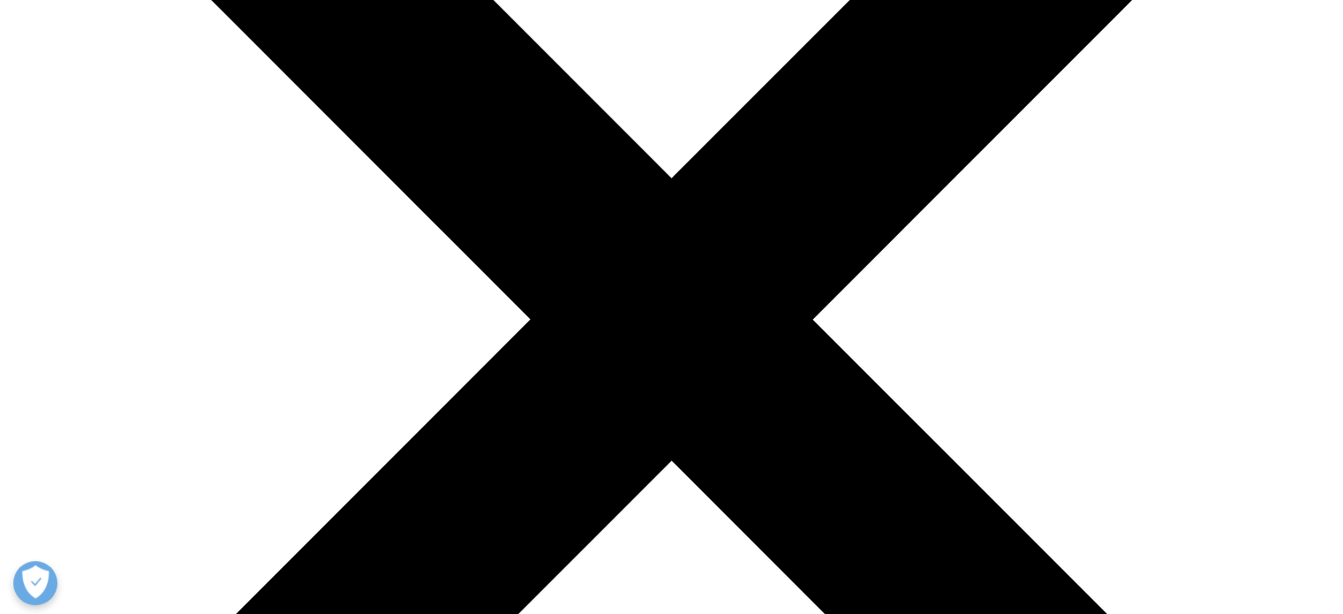
scroll to position [314, 0]
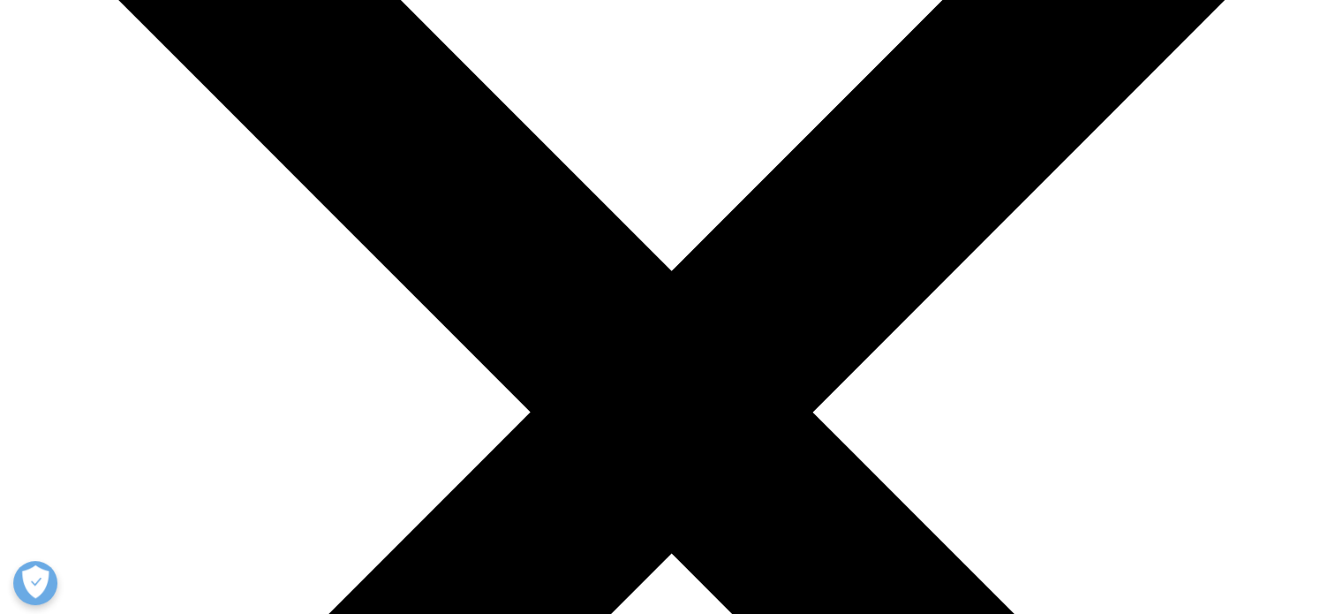
scroll to position [278, 0]
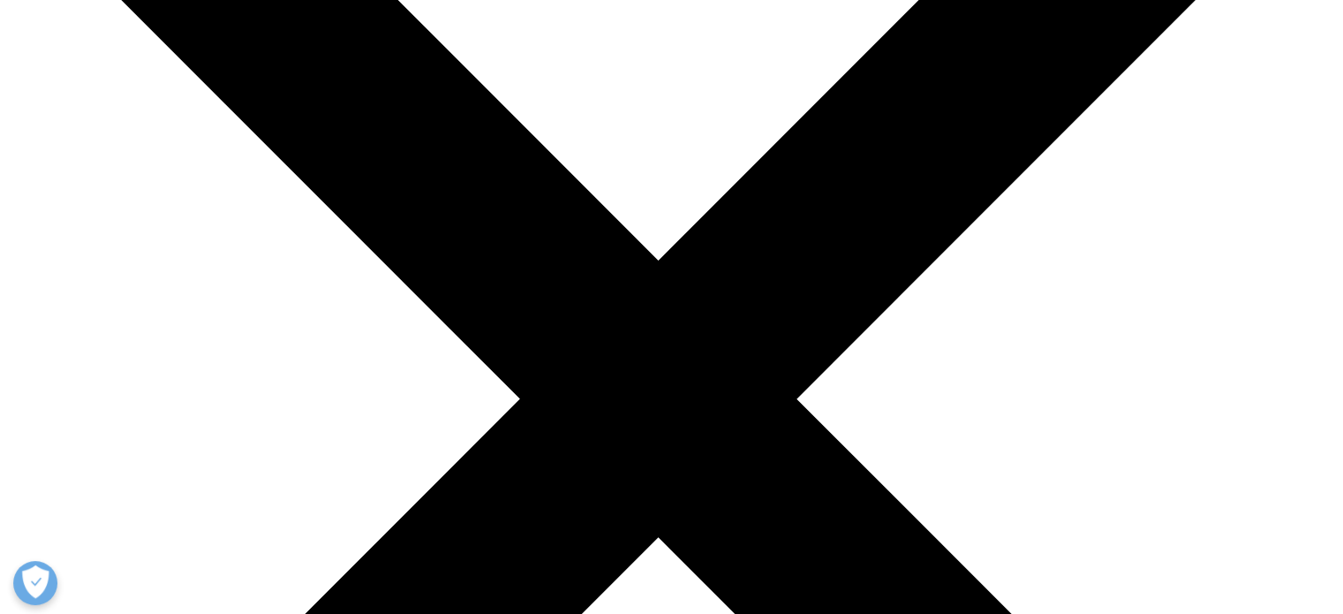
scroll to position [34, 0]
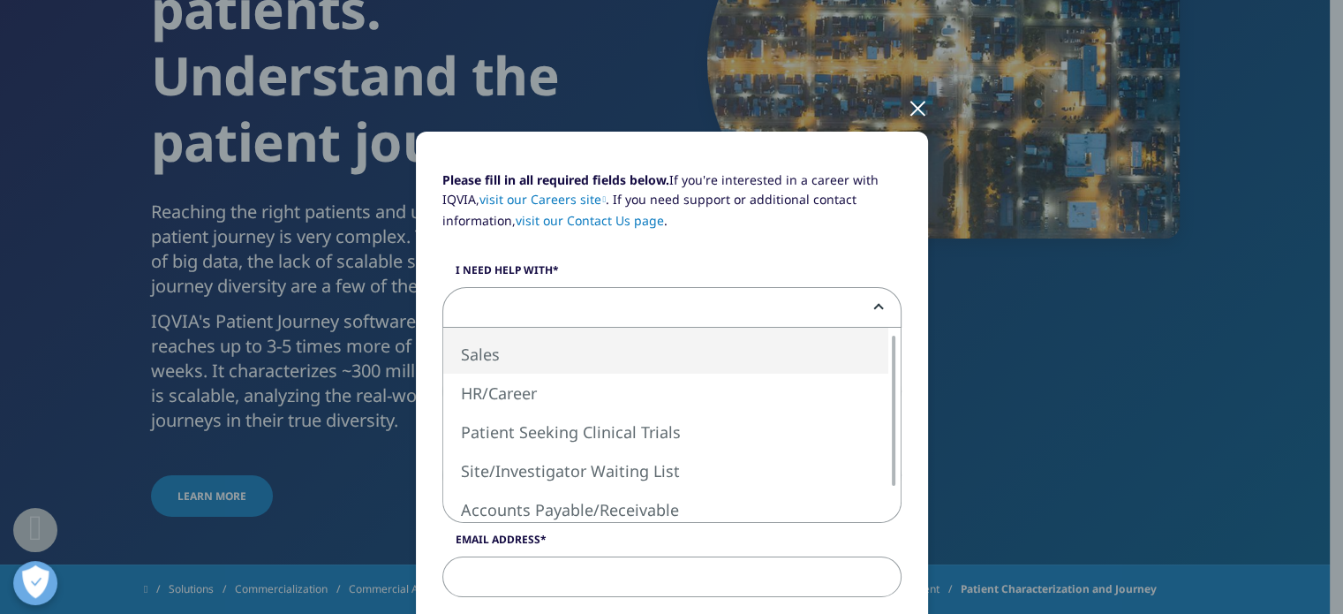
select select "Sales"
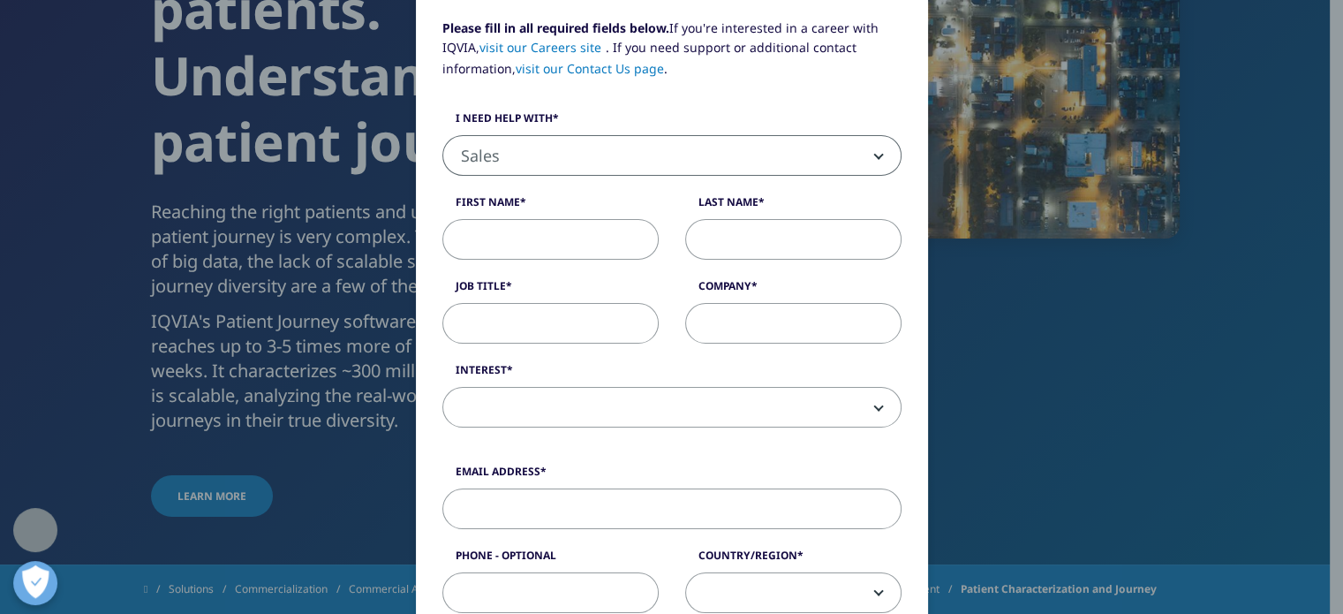
scroll to position [187, 0]
click at [576, 235] on input "First Name" at bounding box center [550, 237] width 216 height 41
type input "[PERSON_NAME]"
type input "Pan"
type input "BD Manager"
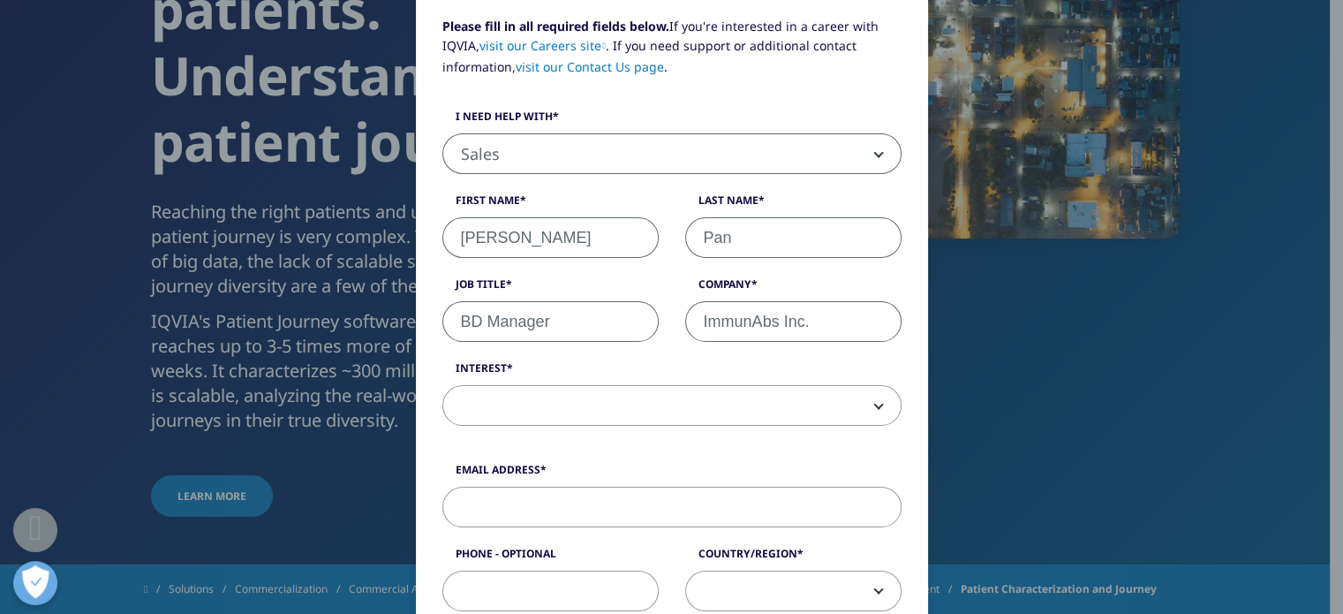
type input "ImmunAbs Inc."
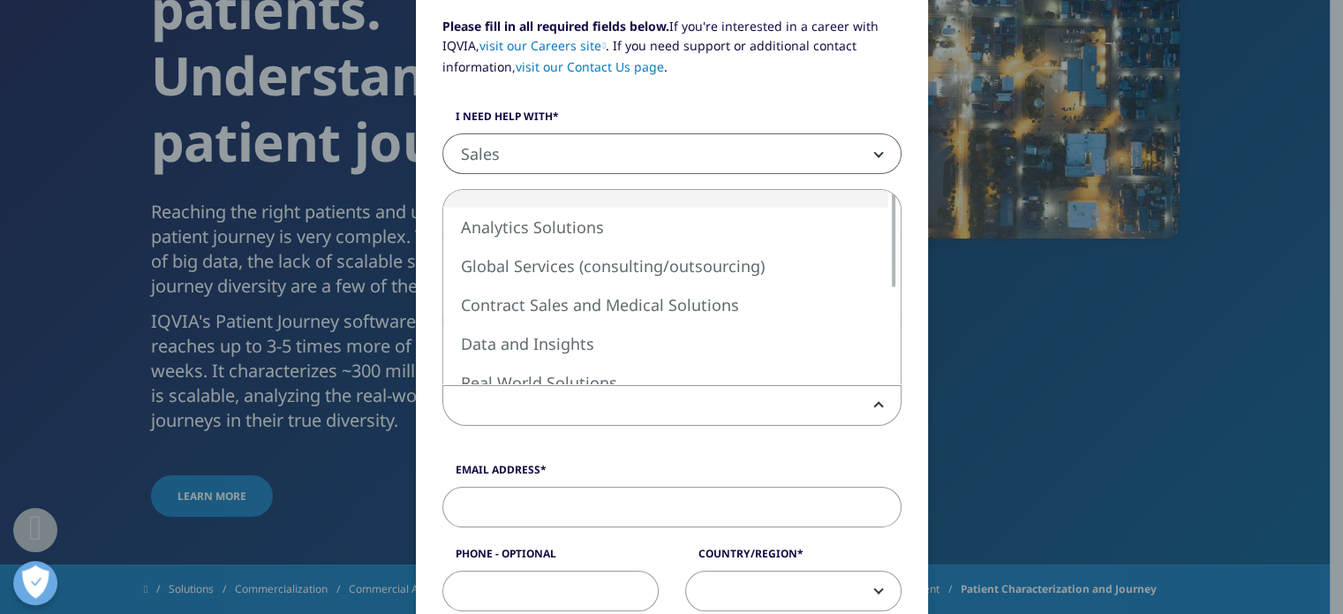
click at [589, 423] on span at bounding box center [671, 406] width 457 height 41
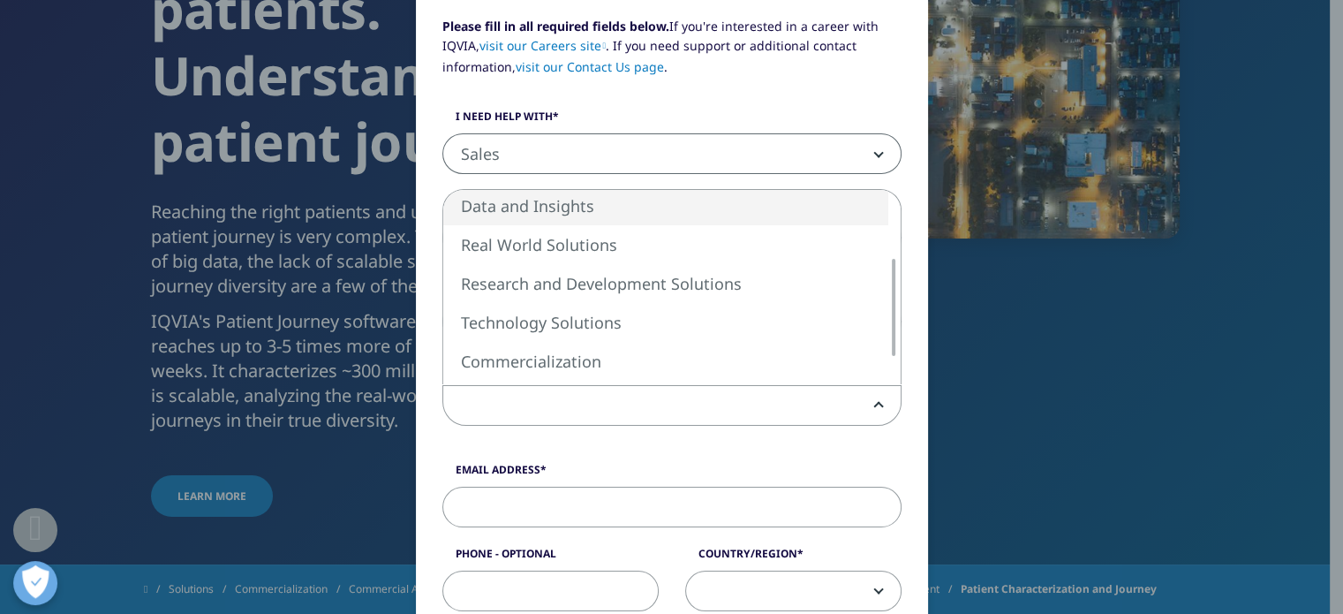
select select "Data and Insights"
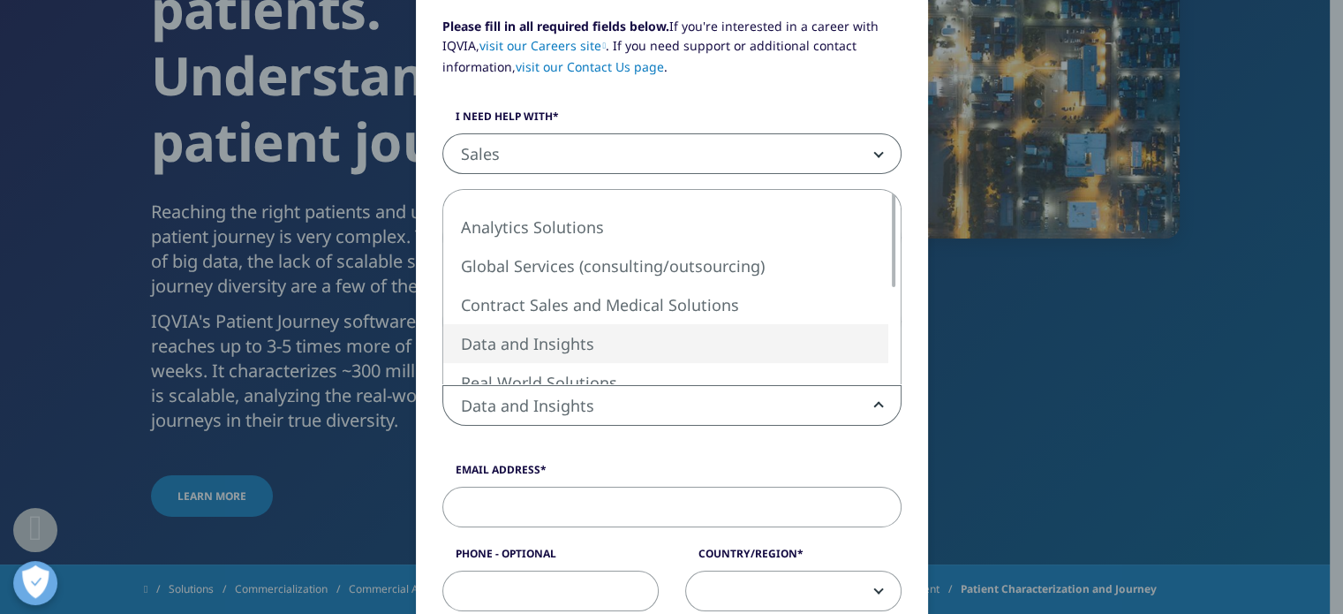
click at [653, 414] on span "Data and Insights" at bounding box center [671, 406] width 457 height 41
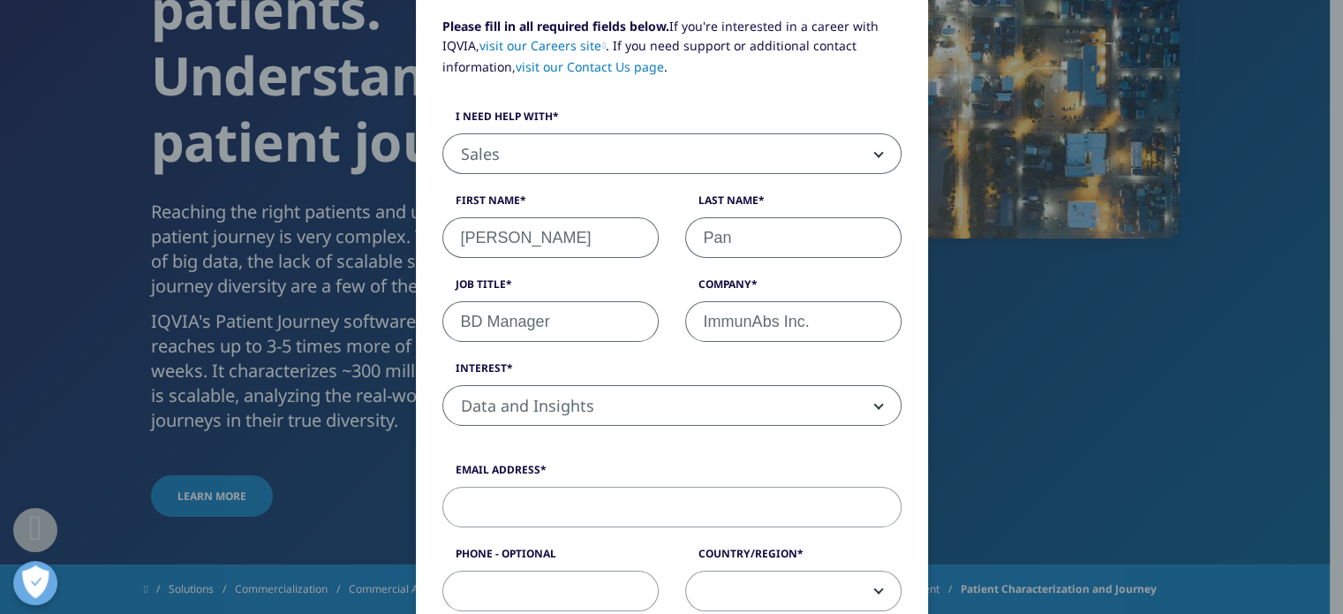
click at [810, 84] on p "Please fill in all required fields below. If you're interested in a career with…" at bounding box center [671, 53] width 459 height 73
